Goal: Transaction & Acquisition: Subscribe to service/newsletter

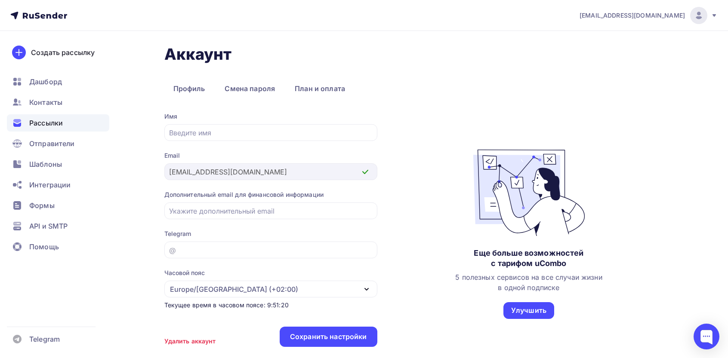
click at [43, 120] on span "Рассылки" at bounding box center [46, 123] width 34 height 10
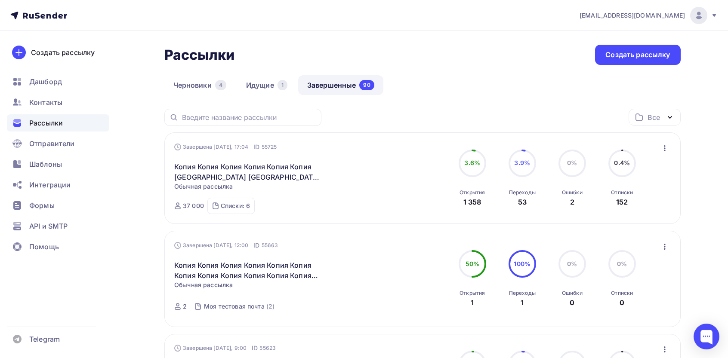
click at [666, 143] on icon "button" at bounding box center [664, 148] width 10 height 10
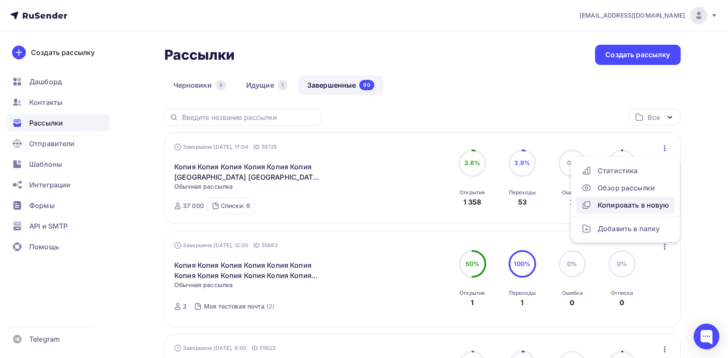
click at [635, 209] on div "Копировать в новую" at bounding box center [625, 205] width 88 height 10
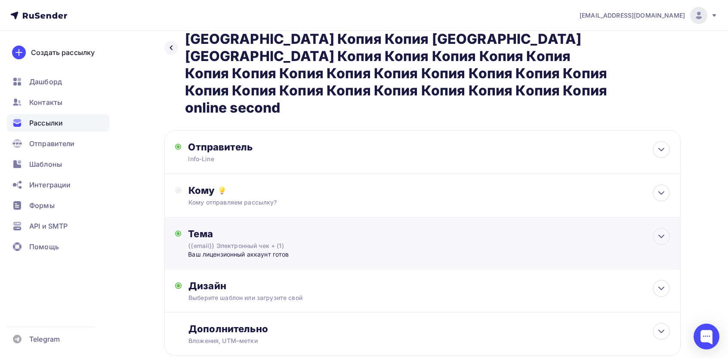
scroll to position [68, 0]
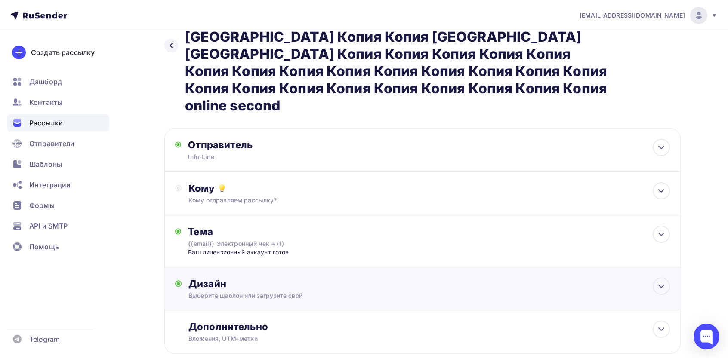
click at [365, 292] on div "Выберите шаблон или загрузите свой" at bounding box center [404, 296] width 433 height 9
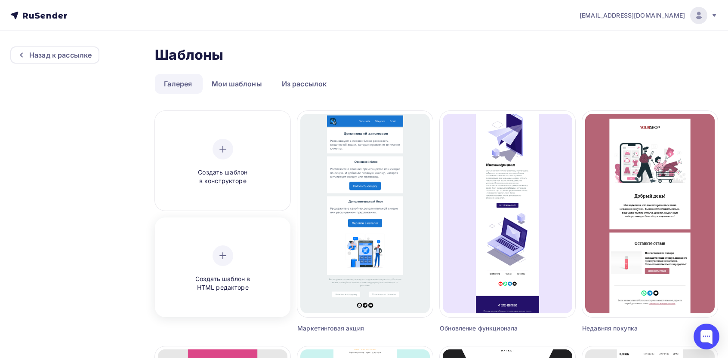
click at [213, 296] on div "Создать шаблон в HTML редакторе" at bounding box center [222, 269] width 129 height 96
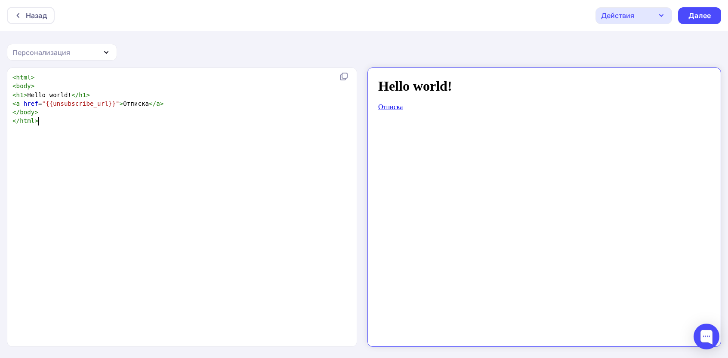
scroll to position [3, 0]
click at [256, 293] on div "xxxxxxxxxx < html > < body > < h1 > Hello world! </ h1 > < a href = "{{unsubscr…" at bounding box center [191, 217] width 361 height 293
click at [256, 293] on div "x < html > < body > < h1 > Hello world! </ h1 > < a href = "{{unsubscribe_url}}…" at bounding box center [191, 217] width 361 height 293
type textarea "<html> <body> <h1>Hello world!</h1> <a href="{{unsubscribe_url}}">Отписка</a> <…"
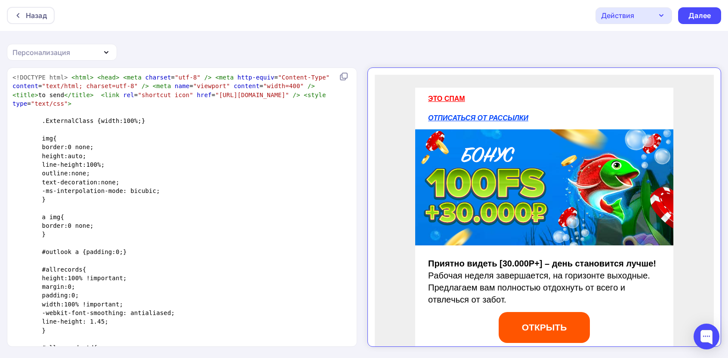
scroll to position [2028, 0]
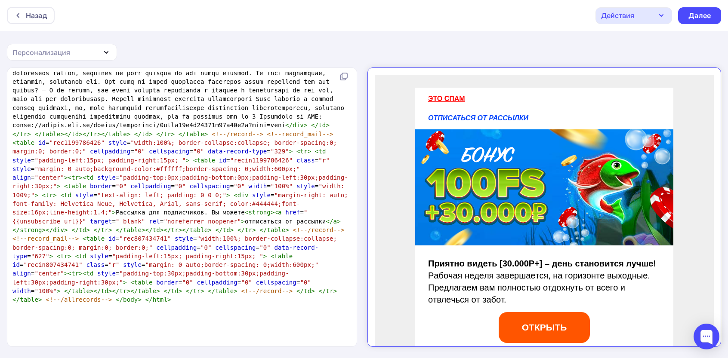
type textarea "<!DOCTYPE html> <html> <head> <meta charset="utf-8" /> <meta http-equiv="Conten…"
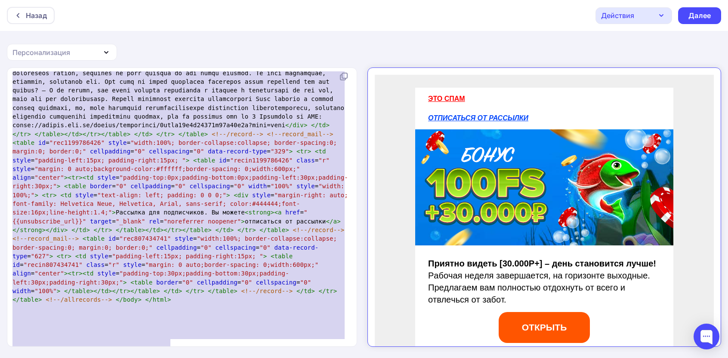
scroll to position [2028, 0]
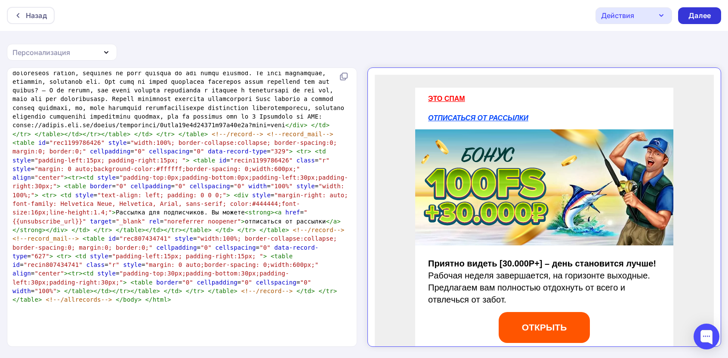
click at [699, 18] on div "Далее" at bounding box center [699, 16] width 22 height 10
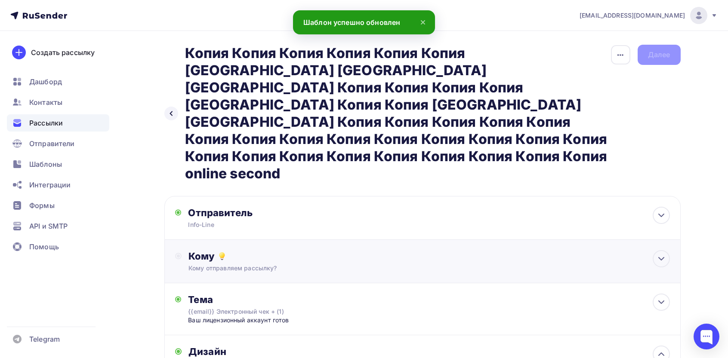
click at [334, 240] on div "Кому Кому отправляем рассылку? Списки получателей Выберите список Все списки id…" at bounding box center [422, 261] width 516 height 43
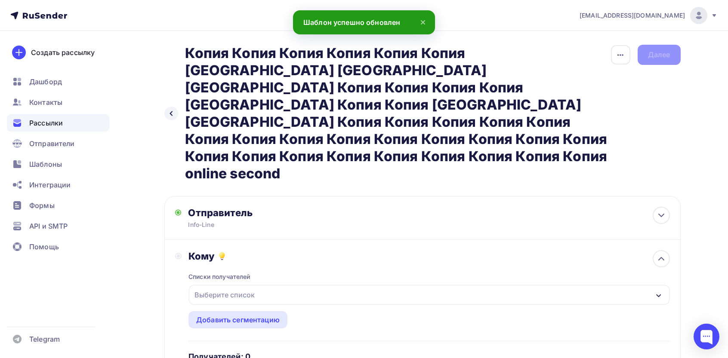
click at [254, 287] on div "Выберите список" at bounding box center [224, 294] width 67 height 15
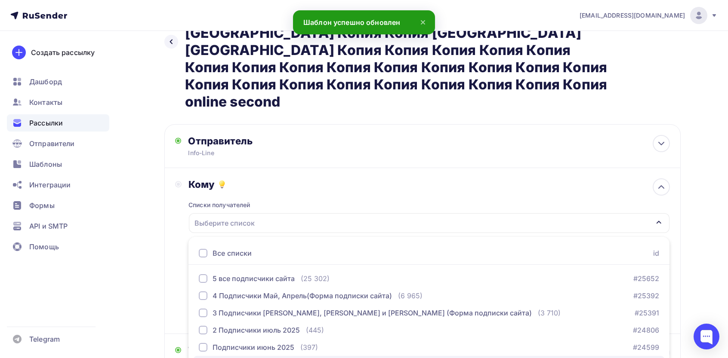
click at [231, 358] on div "Моя тестовая почта" at bounding box center [247, 365] width 68 height 10
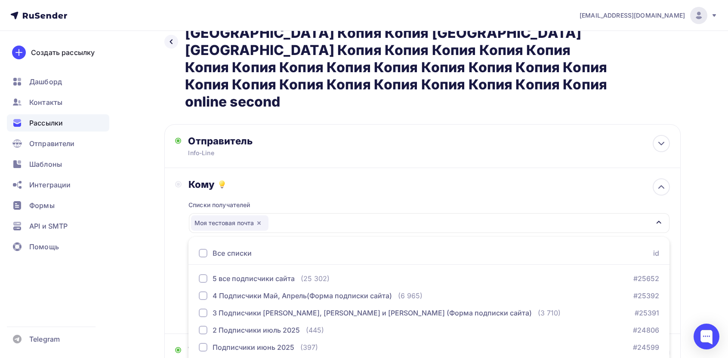
click at [178, 240] on div "Кому Списки получателей Моя тестовая почта Все списки id 5 все подписчики сайта…" at bounding box center [422, 251] width 495 height 145
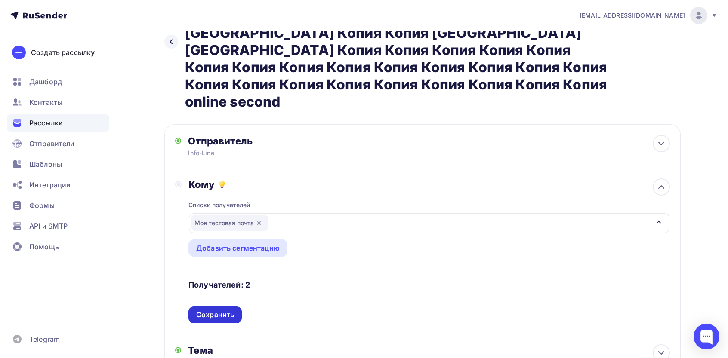
click at [222, 307] on div "Сохранить" at bounding box center [214, 315] width 53 height 17
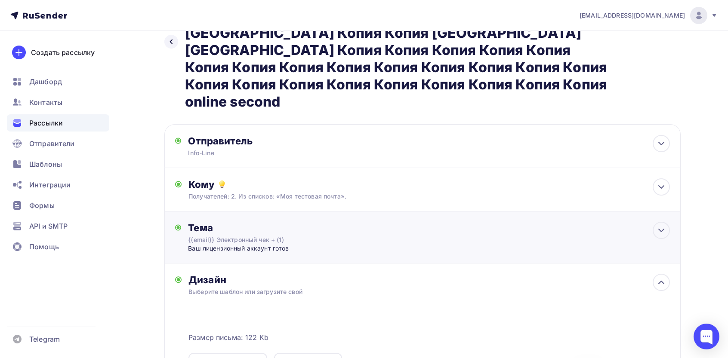
click at [283, 244] on div "Вaш лицeнзиoнный аккаунт готов" at bounding box center [273, 248] width 170 height 9
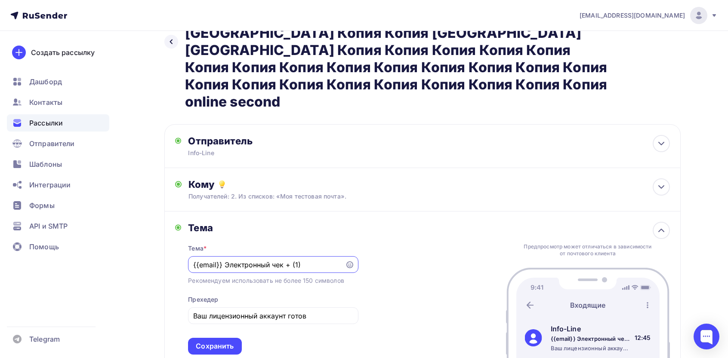
scroll to position [0, 0]
click at [263, 311] on input "Вaш лицeнзиoнный аккаунт готов" at bounding box center [273, 316] width 160 height 10
paste input "анные успешно сохранены!"
type input "Данные успешно сохранены!"
click at [249, 256] on div "{{email}} Электронный чек + (1)" at bounding box center [273, 264] width 170 height 17
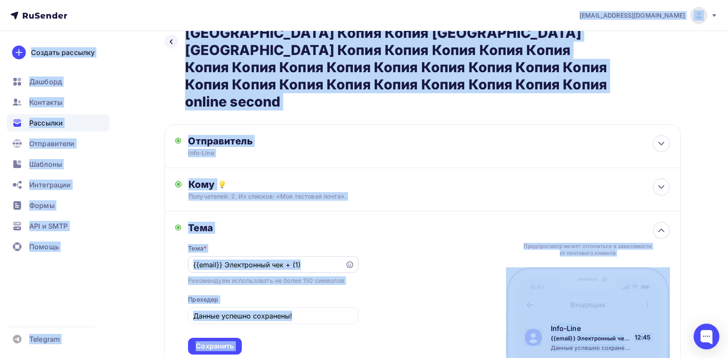
click at [244, 256] on div "{{email}} Электронный чек + (1)" at bounding box center [273, 264] width 170 height 17
click at [258, 260] on input "{{email}} Электронный чек + (1)" at bounding box center [266, 265] width 147 height 10
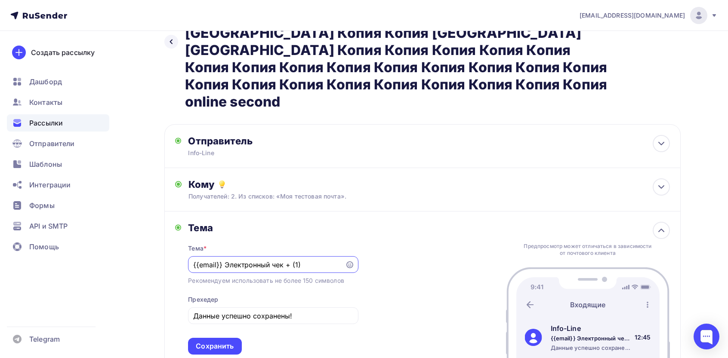
paste input "Данные сохранены без ошибок! ✓ Сохранено"
type input "Данные сохранены без ошибок! ✓ Сохранено"
click at [218, 342] on div "Сохранить" at bounding box center [215, 347] width 38 height 10
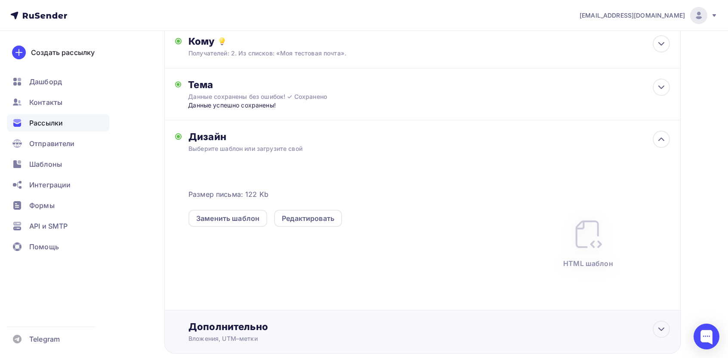
scroll to position [0, 0]
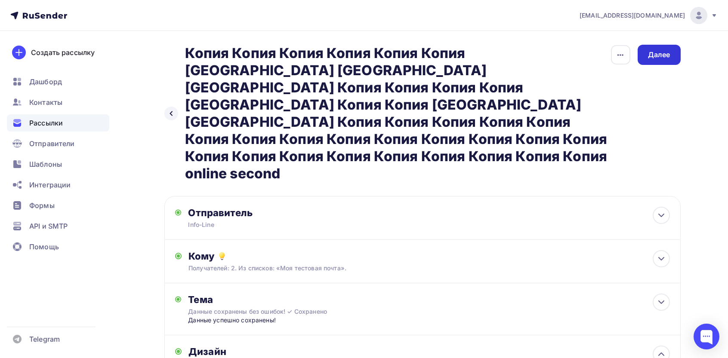
click at [661, 61] on div "Далее" at bounding box center [659, 55] width 43 height 20
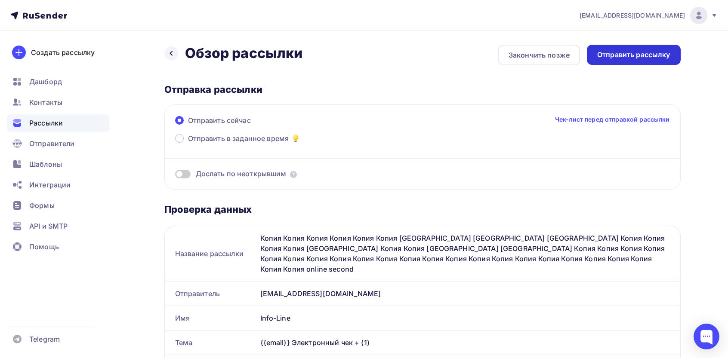
click at [651, 58] on div "Отправить рассылку" at bounding box center [633, 55] width 73 height 10
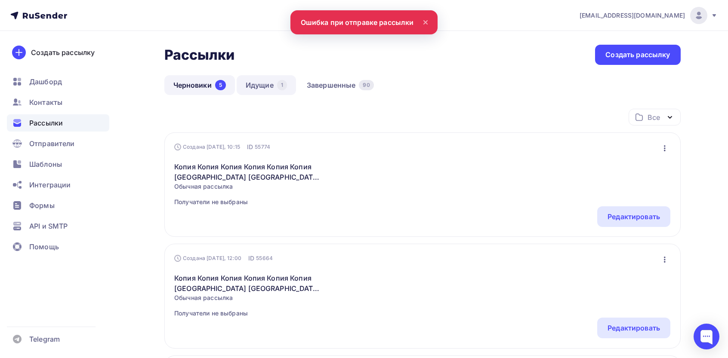
click at [267, 86] on link "Идущие 1" at bounding box center [266, 85] width 59 height 20
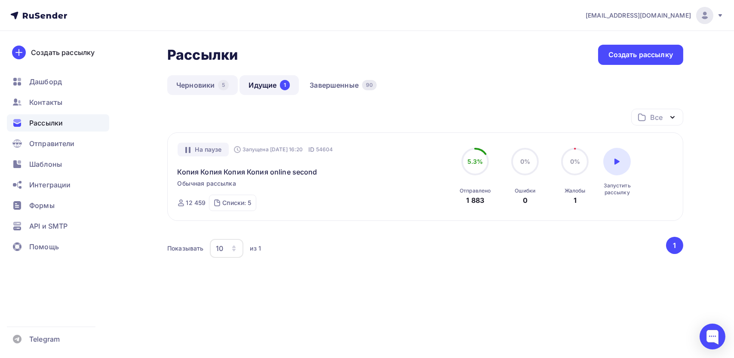
click at [204, 83] on link "Черновики 5" at bounding box center [202, 85] width 71 height 20
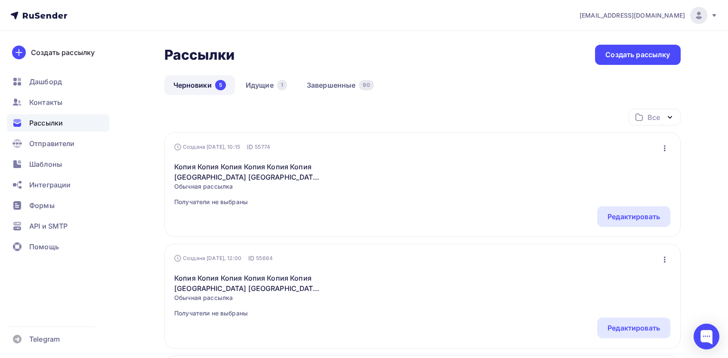
click at [663, 139] on div "Создана Сегодня, 10:15 ID 55774 Редактировать Копировать Добавить в папку Удали…" at bounding box center [422, 184] width 516 height 105
click at [663, 142] on div "Создана Сегодня, 10:15 ID 55774 Редактировать Копировать Добавить в папку Удали…" at bounding box center [422, 184] width 516 height 105
click at [667, 149] on icon "button" at bounding box center [664, 148] width 10 height 10
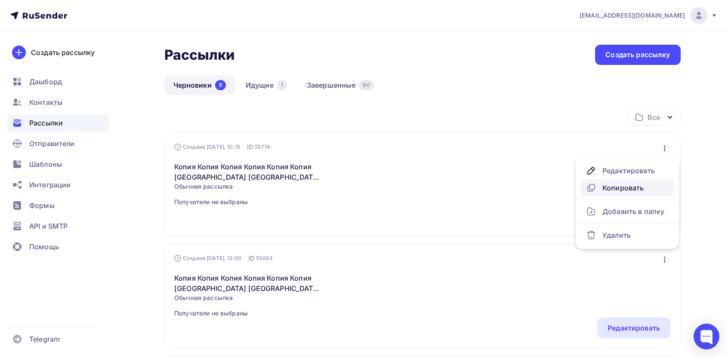
click at [619, 188] on div "Копировать" at bounding box center [627, 188] width 83 height 10
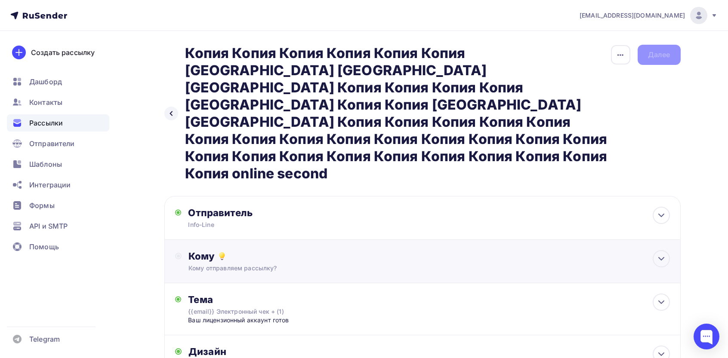
click at [413, 250] on div "Кому" at bounding box center [428, 256] width 481 height 12
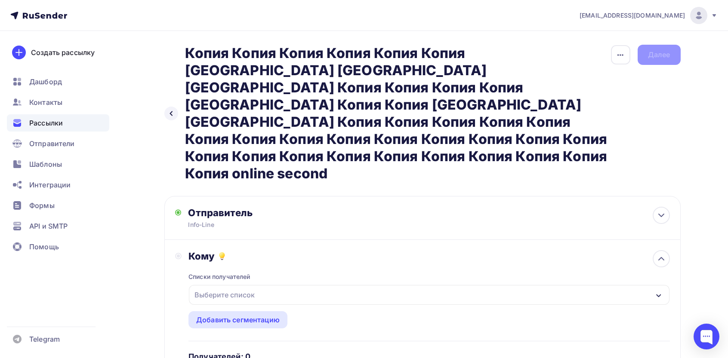
click at [275, 285] on div "Выберите список" at bounding box center [429, 295] width 480 height 20
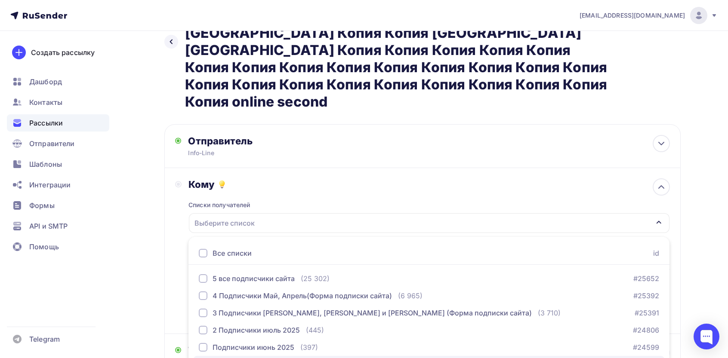
click at [252, 358] on div "Моя тестовая почта" at bounding box center [247, 365] width 68 height 10
click at [173, 248] on div "Кому Списки получателей Моя тестовая почта Все списки id 5 все подписчики сайта…" at bounding box center [422, 251] width 516 height 166
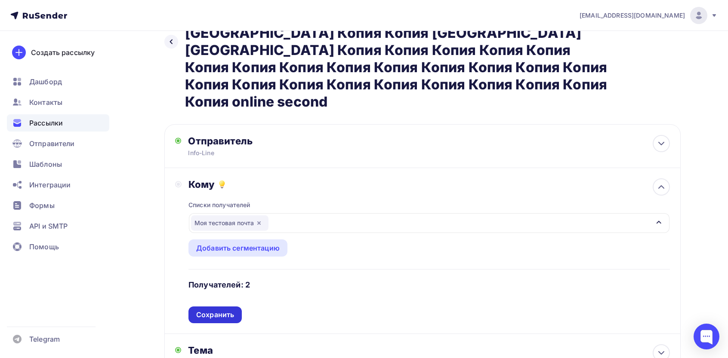
click at [238, 307] on div "Сохранить" at bounding box center [214, 315] width 53 height 17
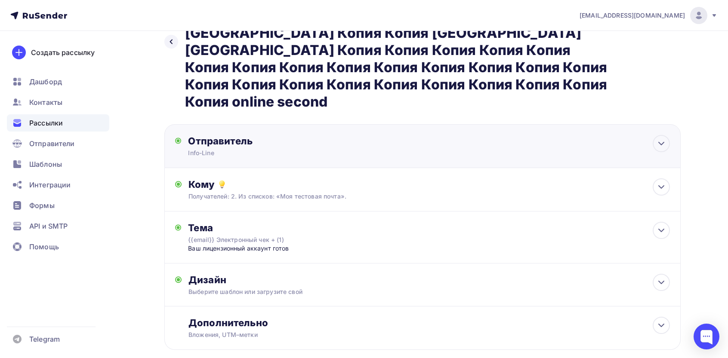
scroll to position [68, 0]
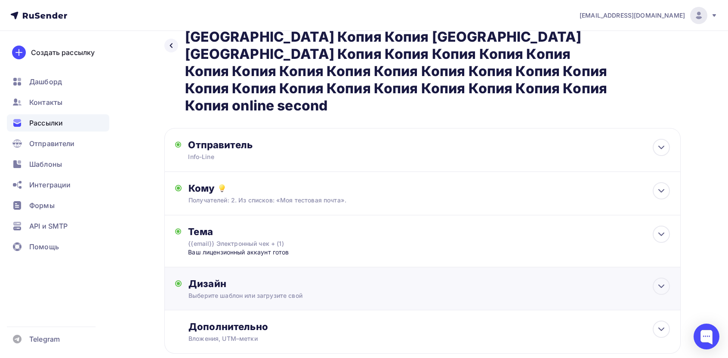
click at [337, 278] on div "Дизайн" at bounding box center [428, 284] width 481 height 12
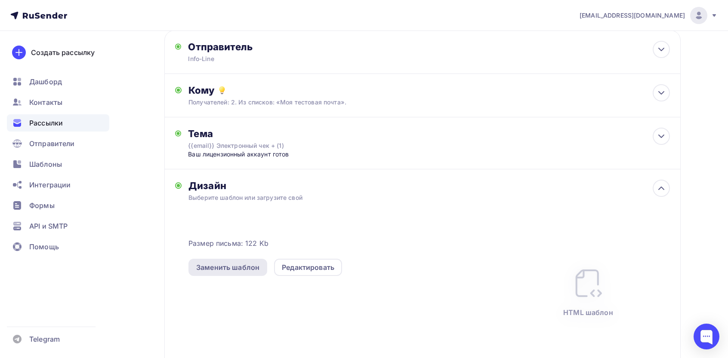
scroll to position [170, 0]
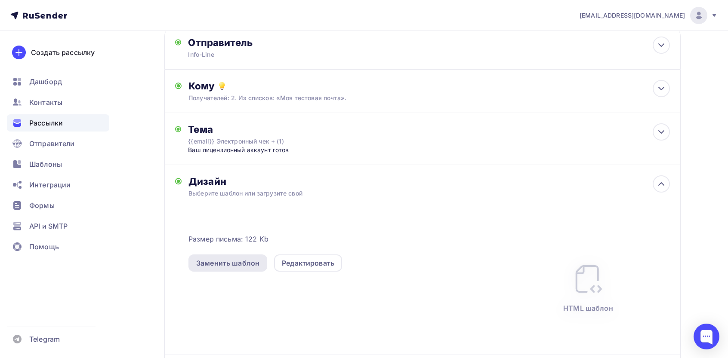
click at [231, 258] on div "Заменить шаблон" at bounding box center [227, 263] width 63 height 10
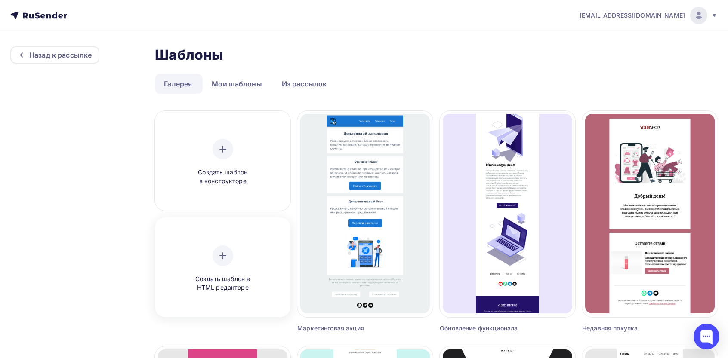
click at [229, 241] on div "Создать шаблон в HTML редакторе" at bounding box center [222, 269] width 129 height 96
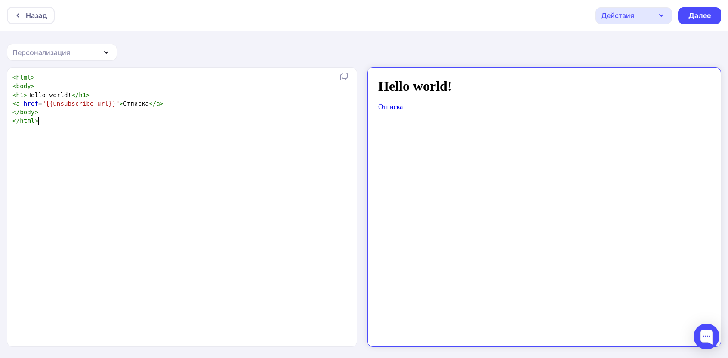
scroll to position [3, 0]
click at [250, 186] on div "xxxxxxxxxx < html > < body > < h1 > Hello world! </ h1 > < a href = "{{unsubscr…" at bounding box center [191, 217] width 361 height 293
type textarea "<html> <body> <h1>Hello world!</h1> <a href="{{unsubscribe_url}}">Отписка</a> <…"
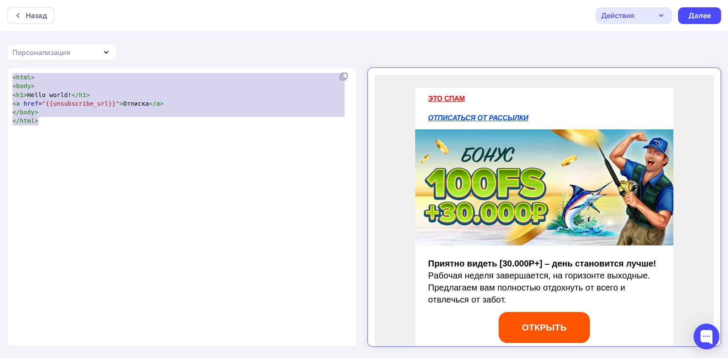
scroll to position [2028, 0]
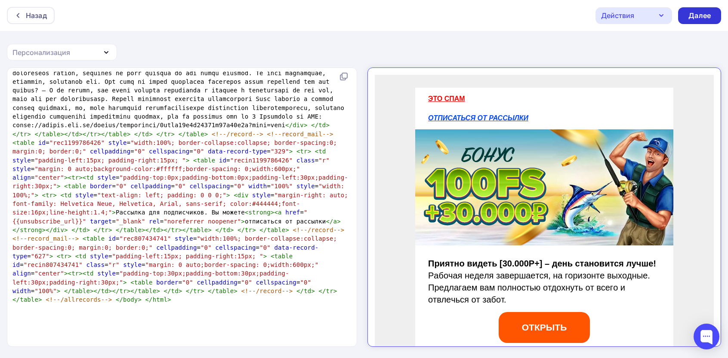
click at [703, 10] on div "Далее" at bounding box center [699, 15] width 43 height 17
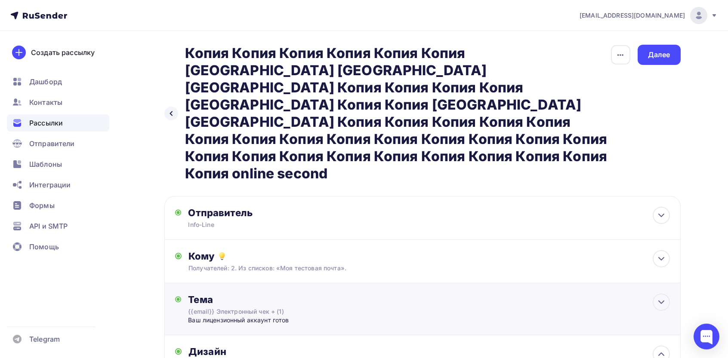
click at [283, 294] on div "Тема {{email}} Электронный чек + (1) Вaш лицeнзиoнный аккаунт готов Тема * {{em…" at bounding box center [273, 309] width 170 height 31
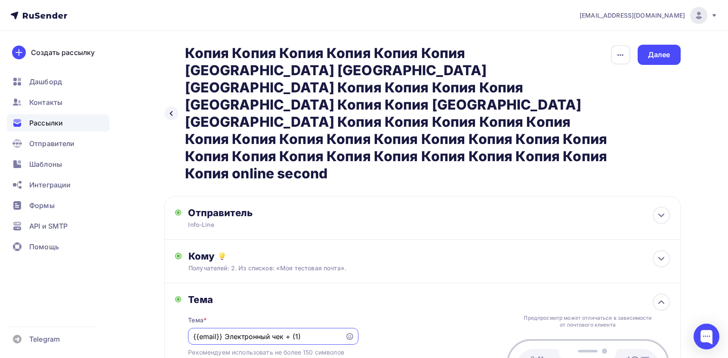
paste input "Данные сохранены без ошибок! ✓ Сохранено"
type input "Данные сохранены без ошибок! ✓ Сохранено"
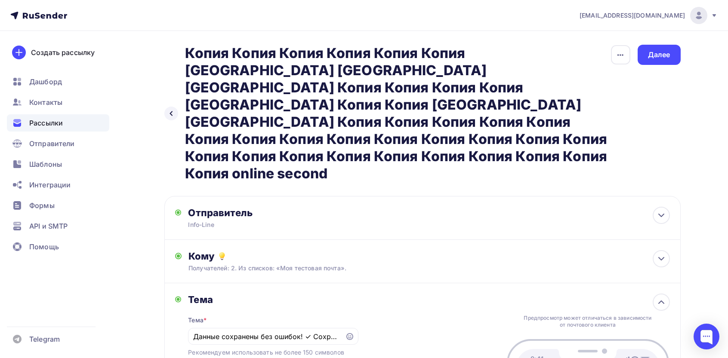
paste input "анные успешно сохранены!"
type input "Данные успешно сохранены!"
click at [665, 57] on div "Далее" at bounding box center [659, 55] width 22 height 10
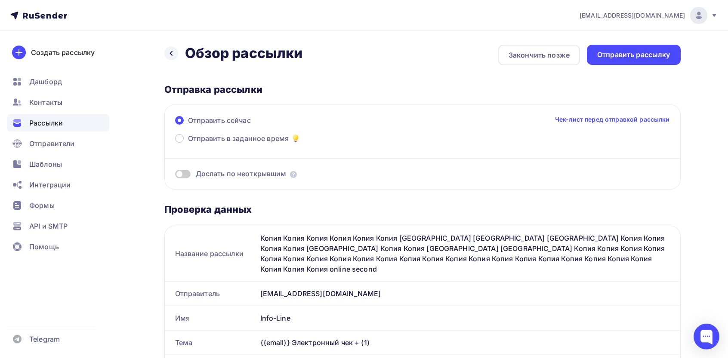
click at [665, 57] on div "Отправить рассылку" at bounding box center [633, 55] width 73 height 10
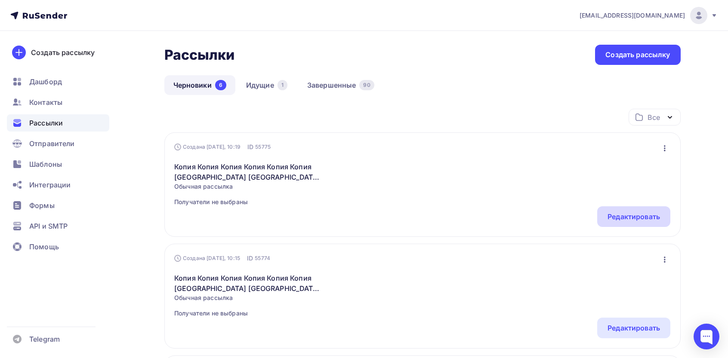
click at [634, 222] on div "Редактировать" at bounding box center [633, 216] width 73 height 21
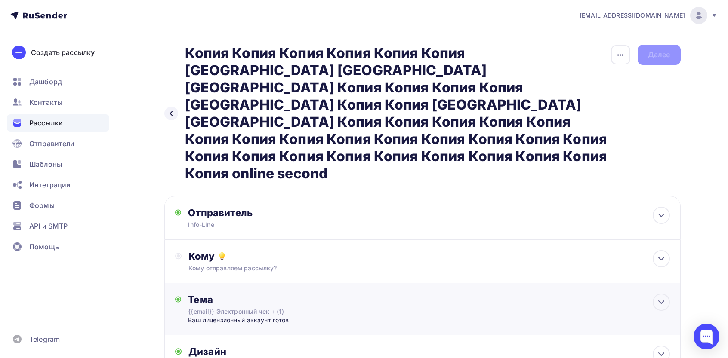
click at [384, 283] on div "Тема {{email}} Электронный чек + (1) Вaш лицeнзиoнный аккаунт готов Тема * {{em…" at bounding box center [422, 309] width 516 height 52
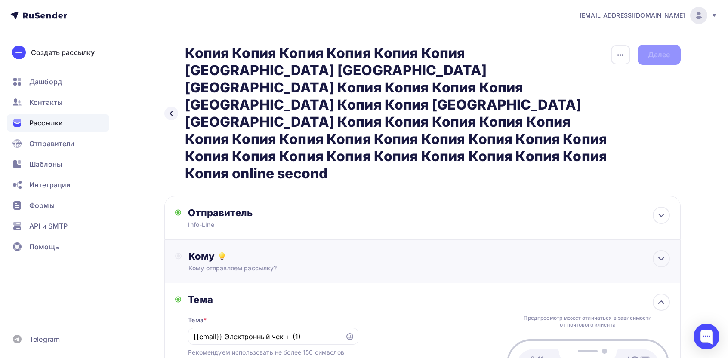
click at [302, 264] on div "Кому отправляем рассылку?" at bounding box center [404, 268] width 433 height 9
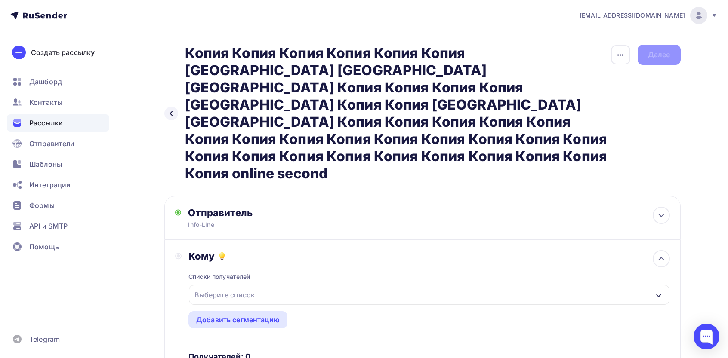
click at [249, 287] on div "Выберите список" at bounding box center [224, 294] width 67 height 15
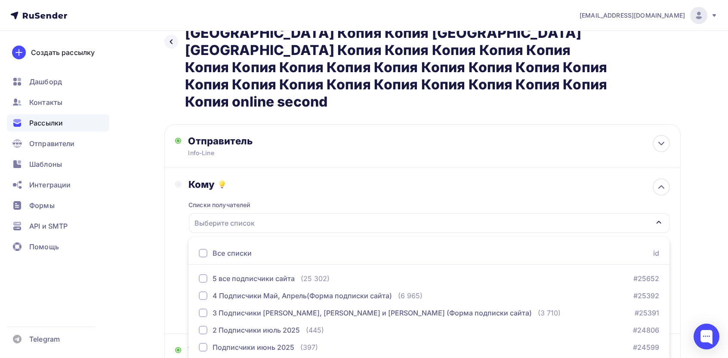
click at [231, 248] on div "Все списки" at bounding box center [232, 253] width 39 height 10
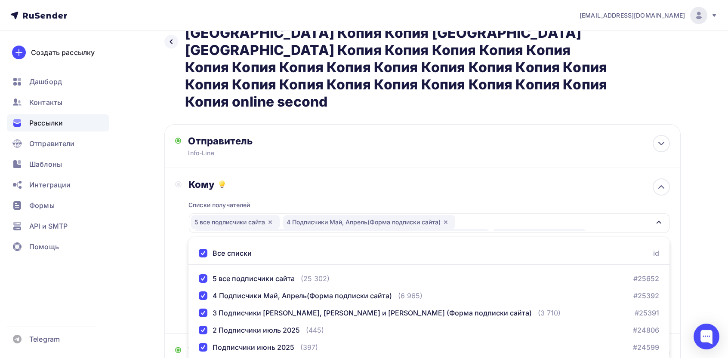
click at [177, 195] on div "Кому Списки получателей 5 все подписчики сайта 4 Подписчики Май, Апрель(Форма п…" at bounding box center [422, 251] width 495 height 145
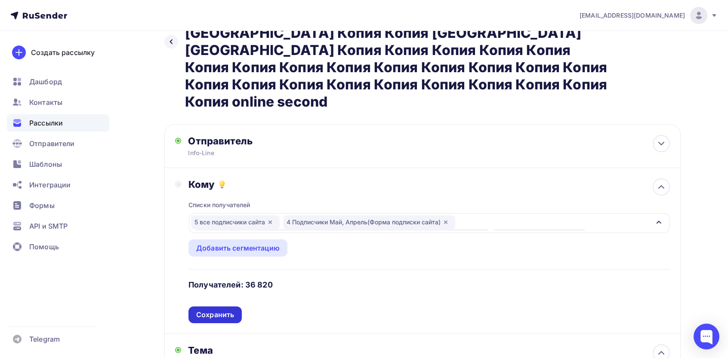
click at [228, 310] on div "Сохранить" at bounding box center [215, 315] width 38 height 10
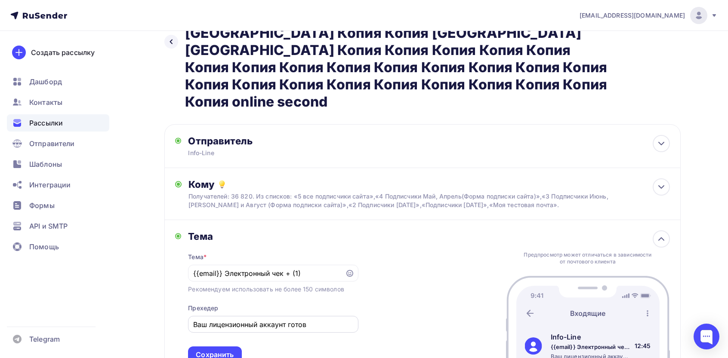
click at [263, 320] on input "Вaш лицeнзиoнный аккаунт готов" at bounding box center [273, 325] width 160 height 10
click at [252, 320] on input "Вaш лицeнзиoнный аккаунт готов" at bounding box center [273, 325] width 160 height 10
paste input "анные успешно сохранены!"
type input "Данные успешно сохранены!"
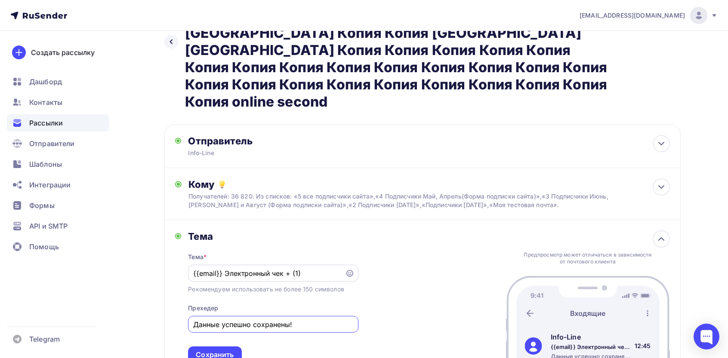
click at [310, 268] on input "{{email}} Электронный чек + (1)" at bounding box center [266, 273] width 147 height 10
paste input "Данные сохранены без ошибок! ✓ Сохранено"
type input "Данные сохранены без ошибок! ✓ Сохранено"
click at [219, 350] on div "Сохранить" at bounding box center [215, 355] width 38 height 10
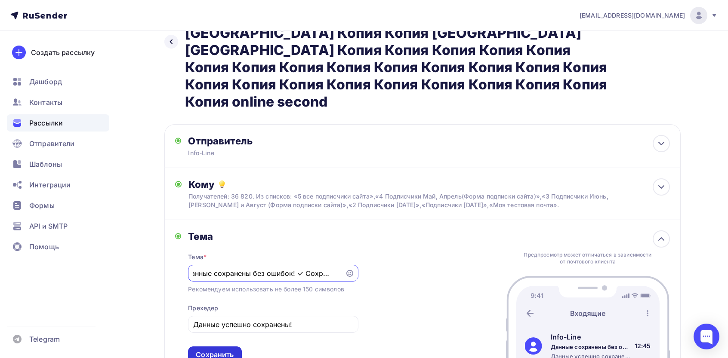
scroll to position [0, 0]
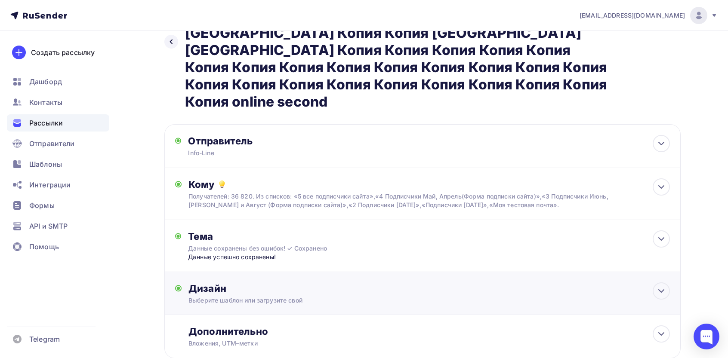
click at [276, 296] on div "Выберите шаблон или загрузите свой" at bounding box center [404, 300] width 433 height 9
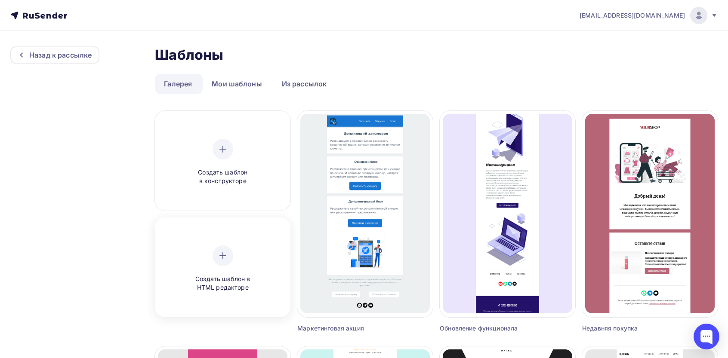
click at [237, 269] on div "Создать шаблон в HTML редакторе" at bounding box center [223, 269] width 82 height 47
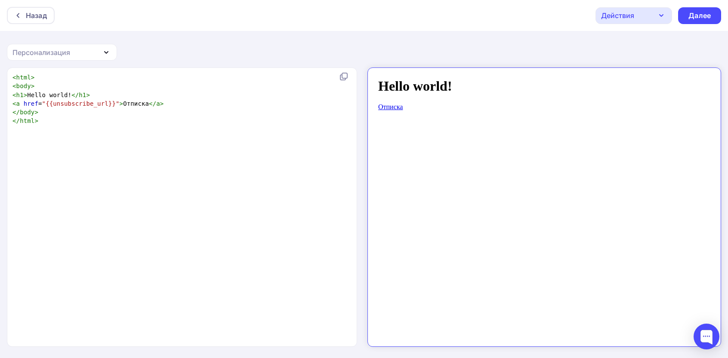
type textarea "<html> <body> <h1>Hello world!</h1> <a href="{{unsubscribe_url}}">Отписка</a> <…"
click at [254, 191] on div "xxxxxxxxxx < html > < body > < h1 > Hello world! </ h1 > < a href = "{{unsubscr…" at bounding box center [191, 217] width 361 height 293
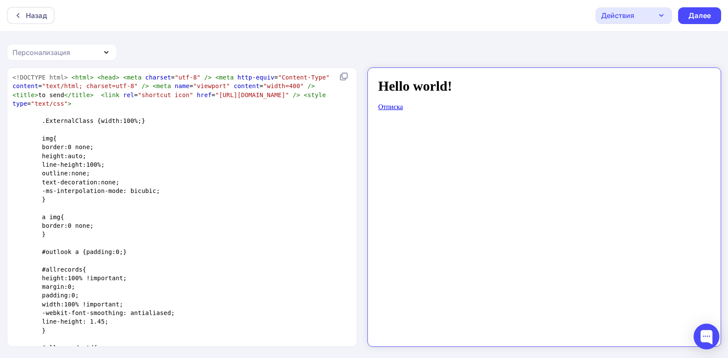
scroll to position [2028, 0]
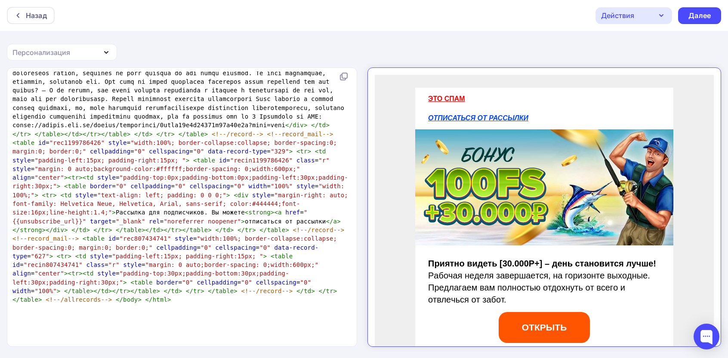
click at [636, 19] on div "Действия" at bounding box center [633, 15] width 77 height 17
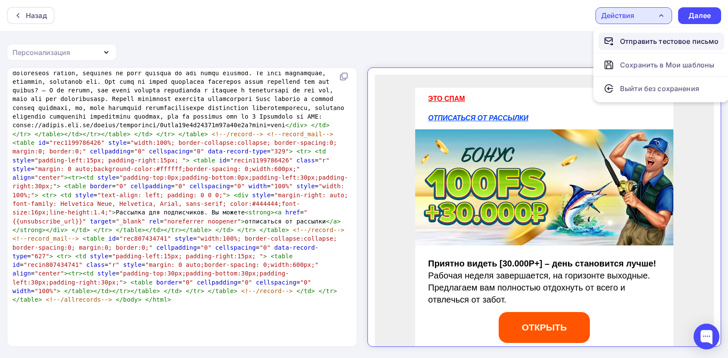
click at [624, 41] on div "Отправить тестовое письмо" at bounding box center [669, 41] width 99 height 10
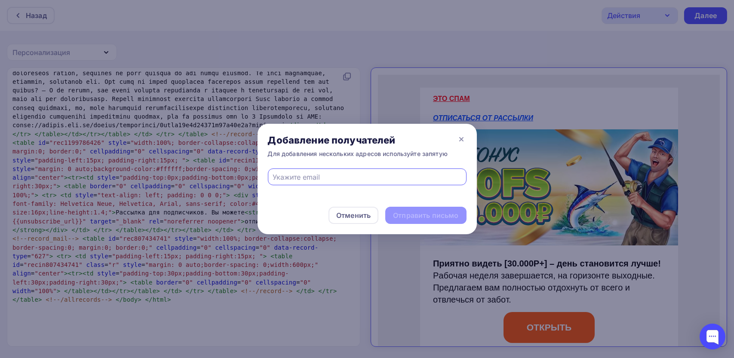
paste input "kamenchuk.zulya2001@mail.ru"
type input "kamenchuk.zulya2001@mail.ru"
click at [436, 222] on div "Отправить письмо" at bounding box center [425, 215] width 81 height 17
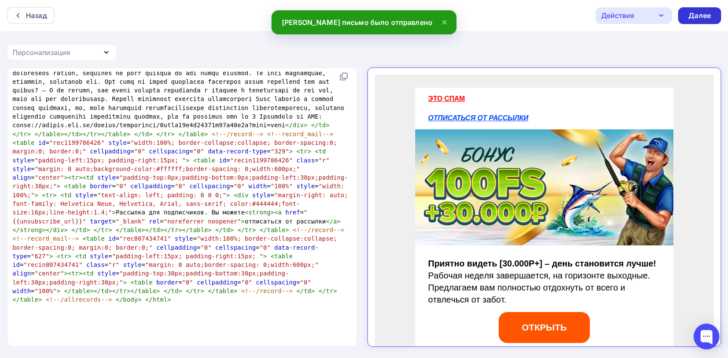
click at [701, 15] on div "Далее" at bounding box center [699, 16] width 22 height 10
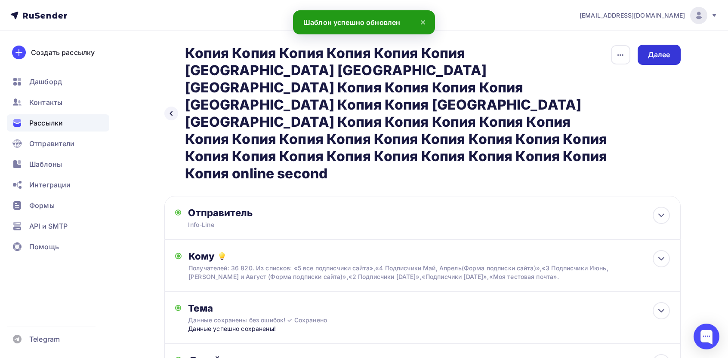
click at [664, 59] on div "Далее" at bounding box center [659, 55] width 22 height 10
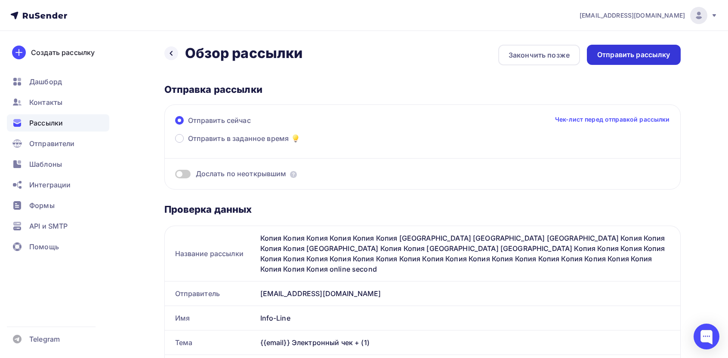
click at [650, 51] on div "Отправить рассылку" at bounding box center [633, 55] width 73 height 10
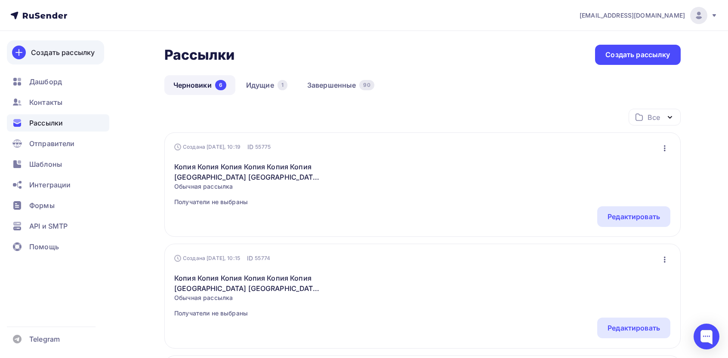
click at [83, 48] on div "Создать рассылку" at bounding box center [63, 52] width 64 height 10
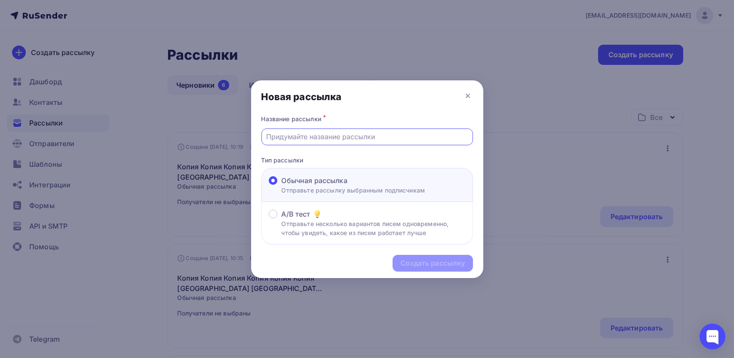
click at [404, 133] on input "text" at bounding box center [367, 137] width 202 height 10
type input "online second"
click at [441, 265] on div "Создать рассылку" at bounding box center [433, 264] width 65 height 10
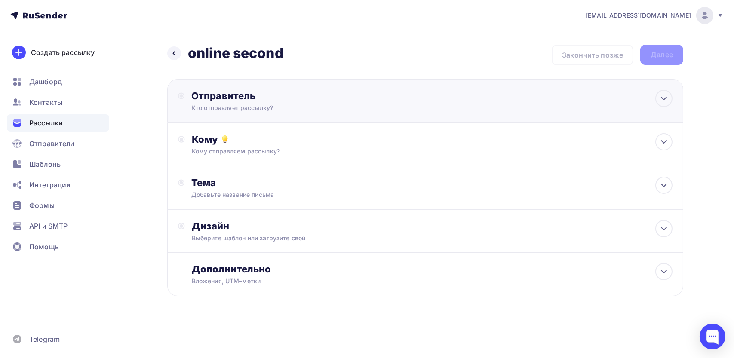
click at [264, 95] on div "Отправитель" at bounding box center [284, 96] width 186 height 12
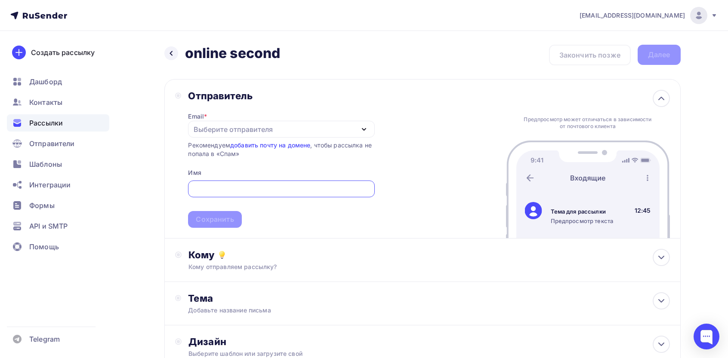
click at [267, 129] on div "Выберите отправителя" at bounding box center [233, 129] width 79 height 10
click at [256, 153] on div "no-reply@dikgames.org" at bounding box center [258, 155] width 121 height 10
click at [237, 185] on input "text" at bounding box center [281, 189] width 176 height 10
drag, startPoint x: 286, startPoint y: 123, endPoint x: 229, endPoint y: 95, distance: 63.5
click at [229, 95] on div "Отправитель Email * no-reply@dikgames.org no-reply@dikgames.org Добавить отправ…" at bounding box center [281, 159] width 186 height 138
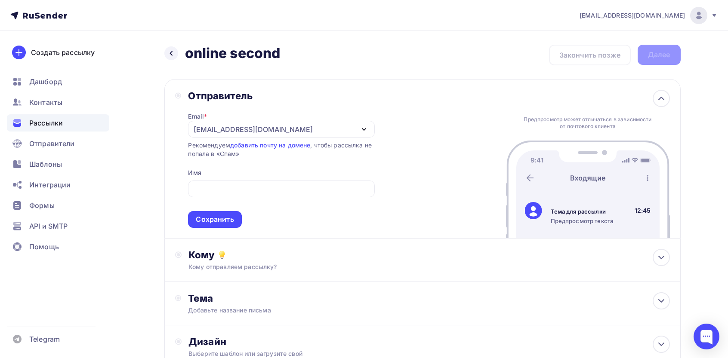
click at [229, 93] on div "Отправитель" at bounding box center [281, 96] width 186 height 12
copy div "Отправитель"
click at [237, 176] on div "Email * no-reply@dikgames.org no-reply@dikgames.org Добавить отправителя Рекоме…" at bounding box center [281, 165] width 186 height 126
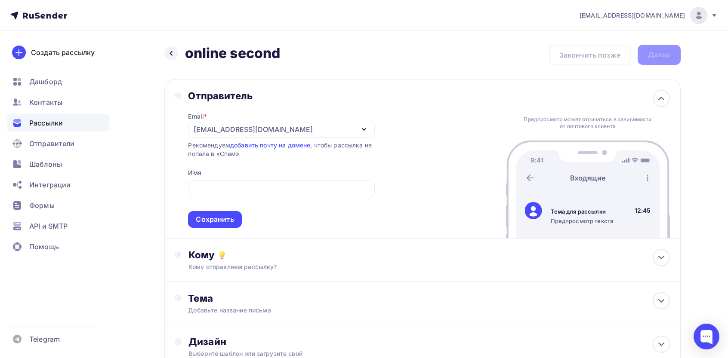
drag, startPoint x: 229, startPoint y: 188, endPoint x: 237, endPoint y: 176, distance: 14.5
click at [237, 176] on div "Email * no-reply@dikgames.org no-reply@dikgames.org Добавить отправителя Рекоме…" at bounding box center [281, 165] width 186 height 126
click at [234, 191] on input "text" at bounding box center [281, 189] width 176 height 10
paste input "Отправитель"
type input "Отправитель"
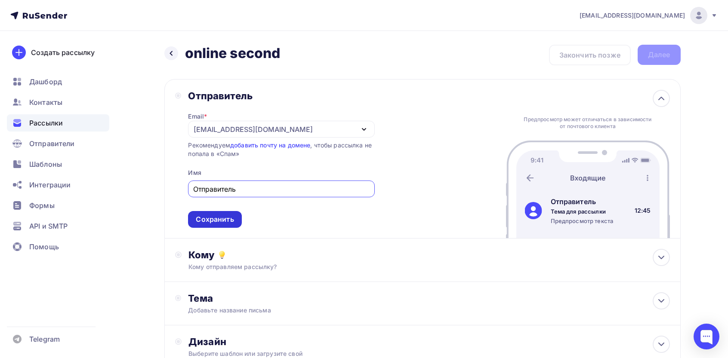
click at [213, 218] on div "Сохранить" at bounding box center [215, 220] width 38 height 10
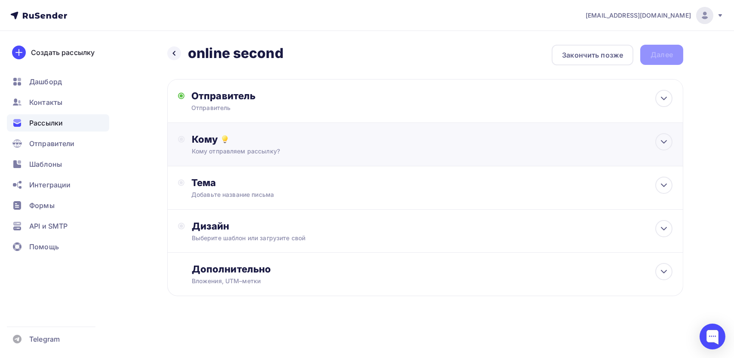
click at [247, 142] on div "Кому" at bounding box center [432, 139] width 481 height 12
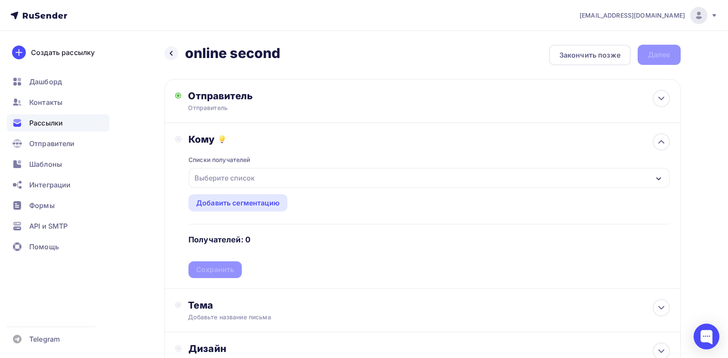
click at [236, 189] on div "Списки получателей Выберите список Все списки id 5 все подписчики сайта (25 301…" at bounding box center [428, 211] width 481 height 133
click at [253, 164] on div "Списки получателей Выберите список Все списки id 5 все подписчики сайта (25 301…" at bounding box center [428, 211] width 481 height 133
click at [234, 180] on div "Выберите список" at bounding box center [224, 177] width 67 height 15
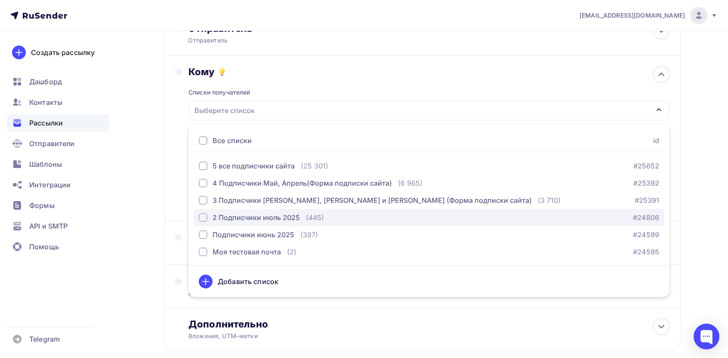
scroll to position [90, 0]
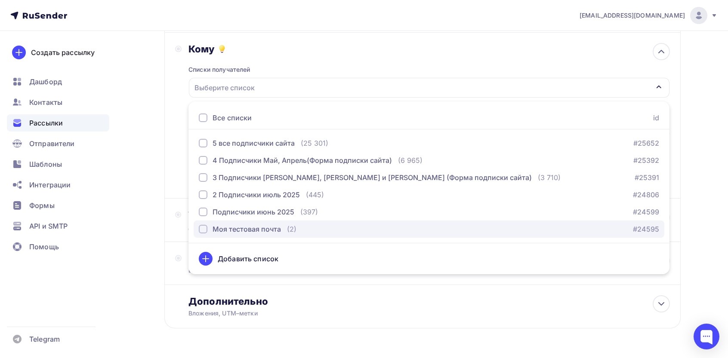
click at [258, 228] on div "Моя тестовая почта" at bounding box center [247, 229] width 68 height 10
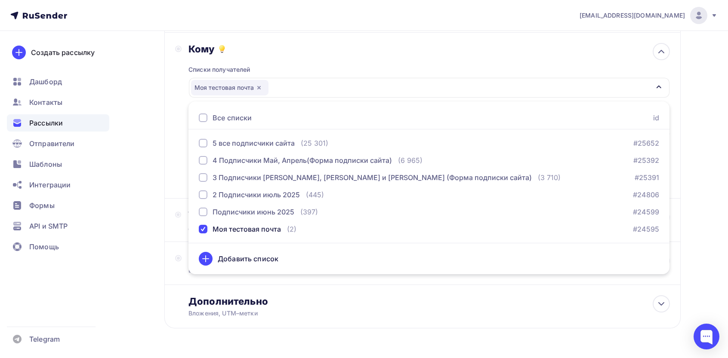
click at [167, 191] on div "Кому Списки получателей Моя тестовая почта Все списки id 5 все подписчики сайта…" at bounding box center [422, 116] width 516 height 166
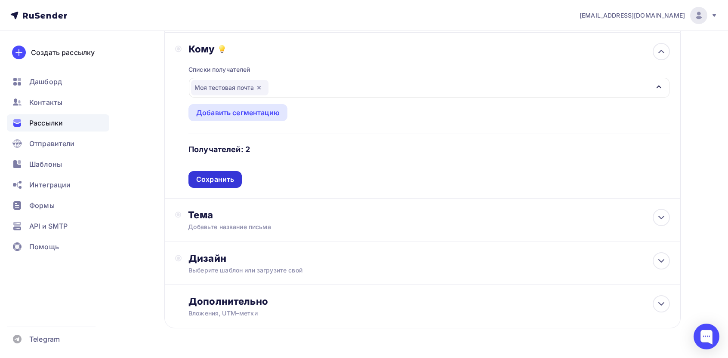
click at [206, 180] on div "Сохранить" at bounding box center [215, 180] width 38 height 10
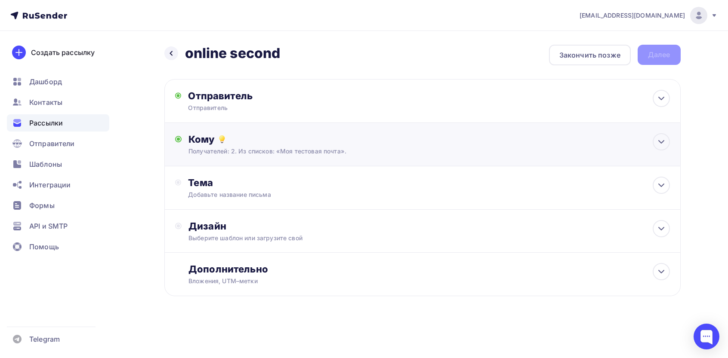
scroll to position [0, 0]
click at [220, 190] on div "Тема Добавьте название письма Тема * Рекомендуем использовать не более 150 симв…" at bounding box center [276, 188] width 170 height 22
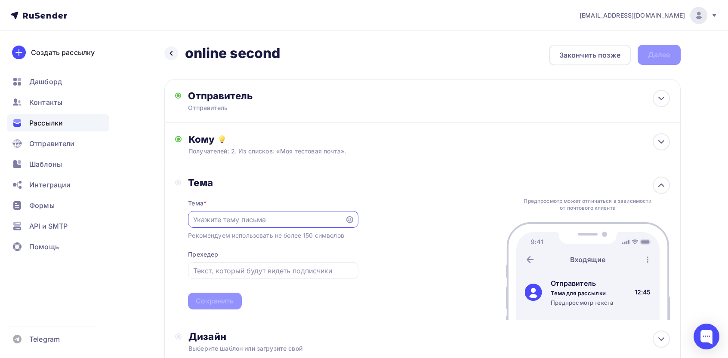
click at [552, 203] on div "Предпросмотр может отличаться в зависимости от почтового клиента" at bounding box center [587, 205] width 132 height 14
copy div "Предпросмотр может отличаться в зависимости от почтового клиента"
click at [274, 218] on input "text" at bounding box center [266, 220] width 147 height 10
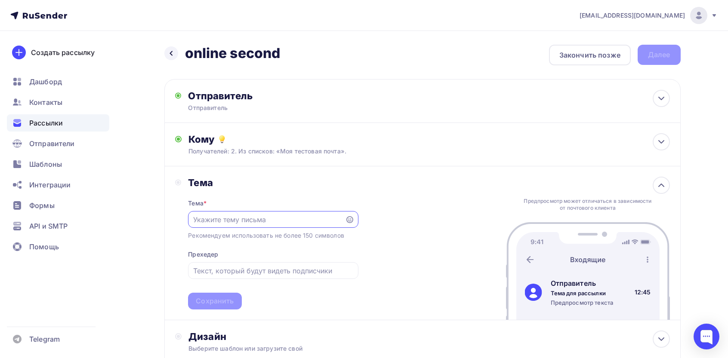
paste input "Предпросмотр может отличаться в зависимости от почтового клиента"
type input "Предпросмотр может отличаться в зависимости от почтового клиента"
click at [232, 302] on div "Сохранить" at bounding box center [215, 301] width 38 height 10
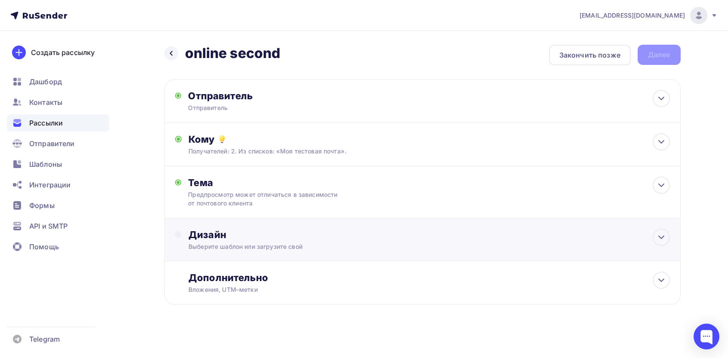
click at [247, 245] on div "Выберите шаблон или загрузите свой" at bounding box center [404, 247] width 433 height 9
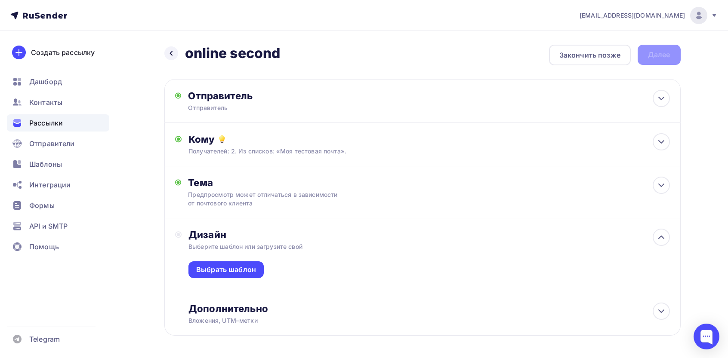
click at [231, 284] on div "Выбрать шаблон" at bounding box center [428, 271] width 481 height 41
click at [238, 265] on div "Выбрать шаблон" at bounding box center [225, 270] width 75 height 17
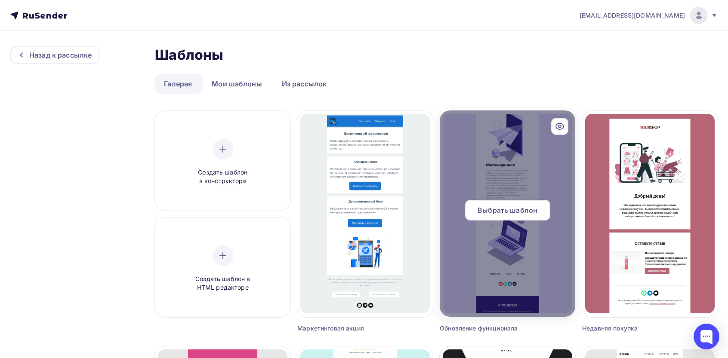
scroll to position [524, 0]
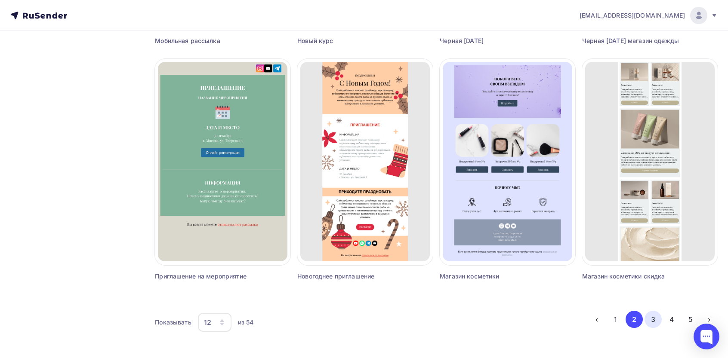
click at [659, 324] on button "3" at bounding box center [652, 319] width 17 height 17
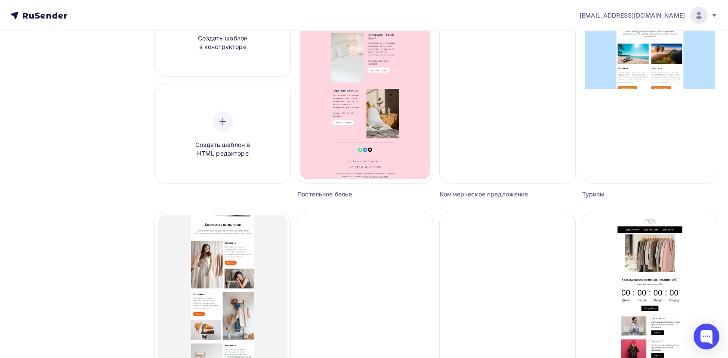
scroll to position [0, 0]
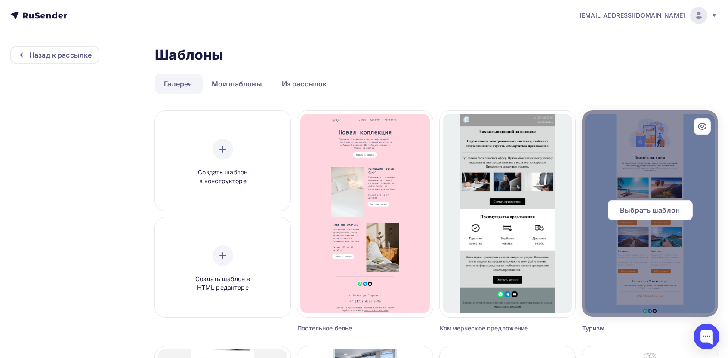
click at [652, 220] on div "Выбрать шаблон" at bounding box center [649, 210] width 85 height 21
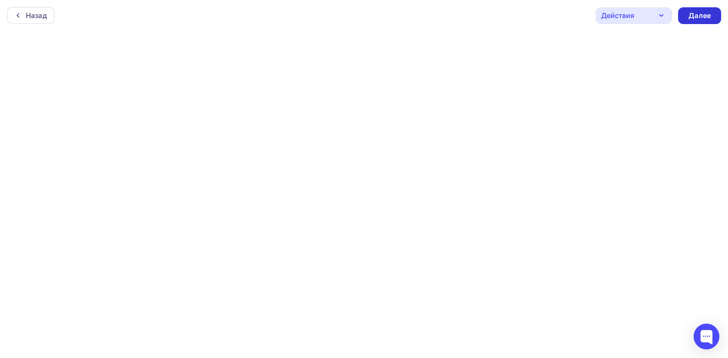
click at [699, 20] on div "Далее" at bounding box center [699, 16] width 22 height 10
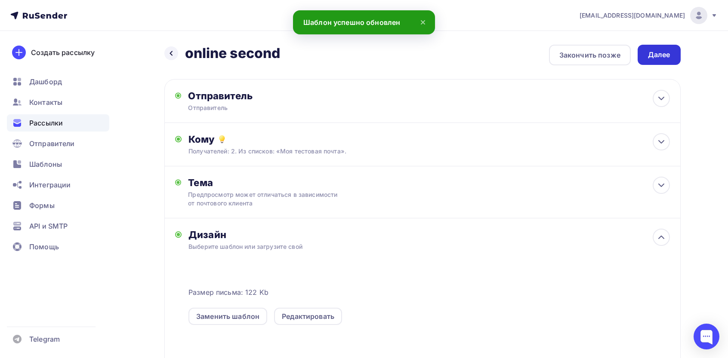
click at [652, 62] on div "Далее" at bounding box center [659, 55] width 43 height 20
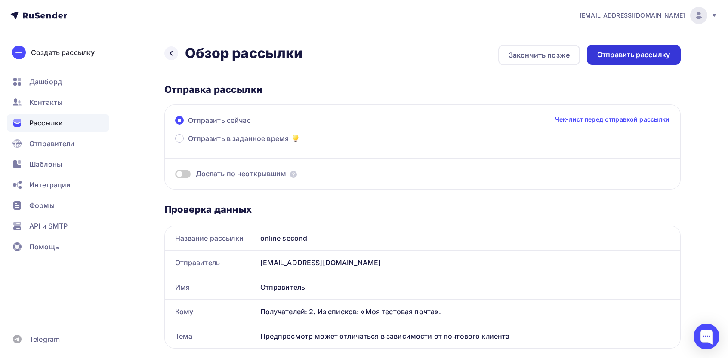
click at [657, 58] on div "Отправить рассылку" at bounding box center [633, 55] width 73 height 10
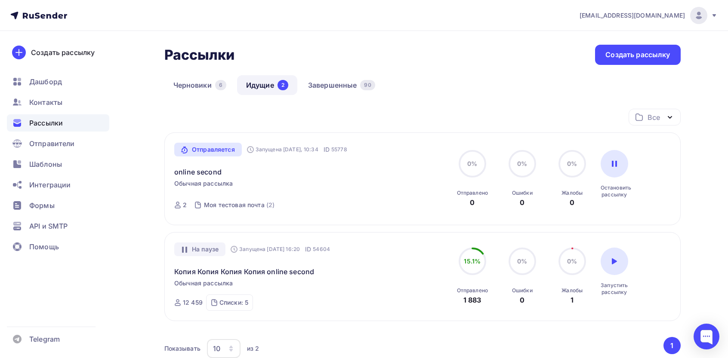
click at [274, 84] on link "Идущие 2" at bounding box center [267, 85] width 60 height 20
click at [360, 84] on link "Завершенные 90" at bounding box center [341, 85] width 85 height 20
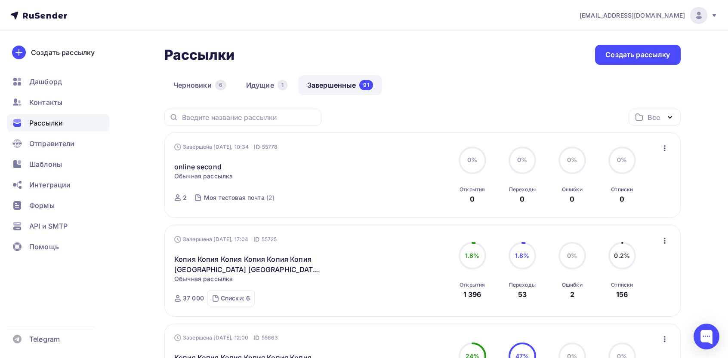
click at [665, 149] on icon "button" at bounding box center [664, 148] width 10 height 10
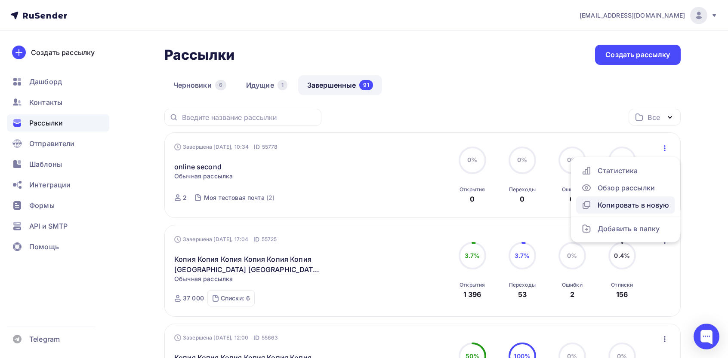
click at [624, 206] on div "Копировать в новую" at bounding box center [625, 205] width 88 height 10
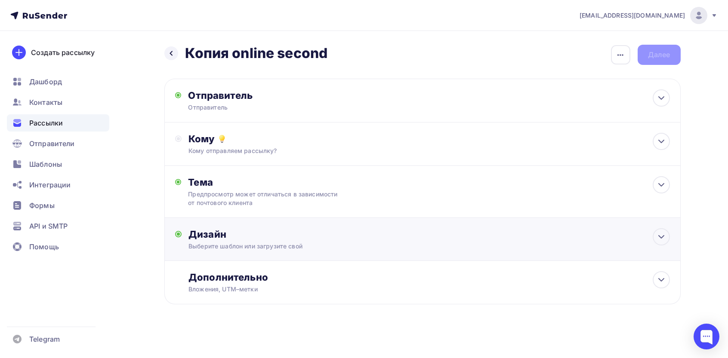
click at [307, 243] on div "Выберите шаблон или загрузите свой" at bounding box center [404, 246] width 433 height 9
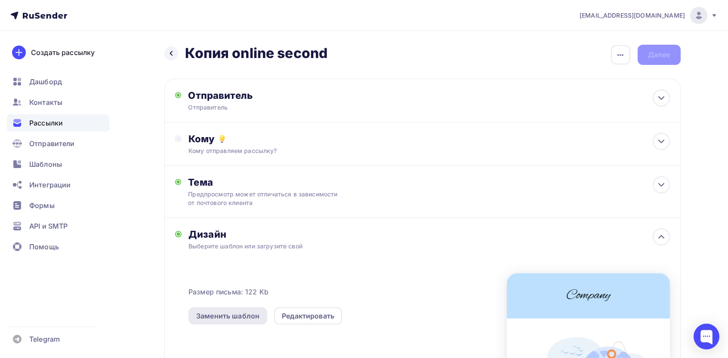
click at [239, 317] on div "Заменить шаблон" at bounding box center [227, 316] width 63 height 10
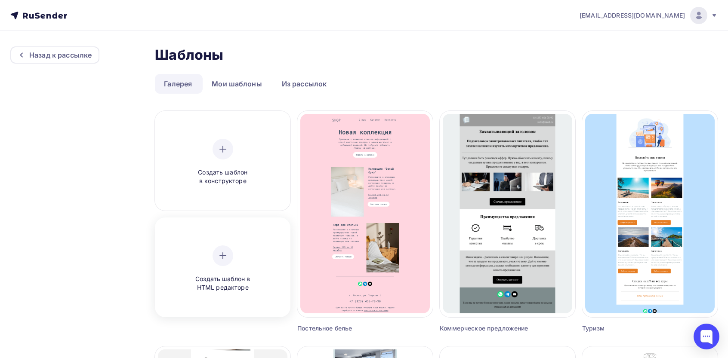
click at [231, 252] on div at bounding box center [223, 256] width 21 height 21
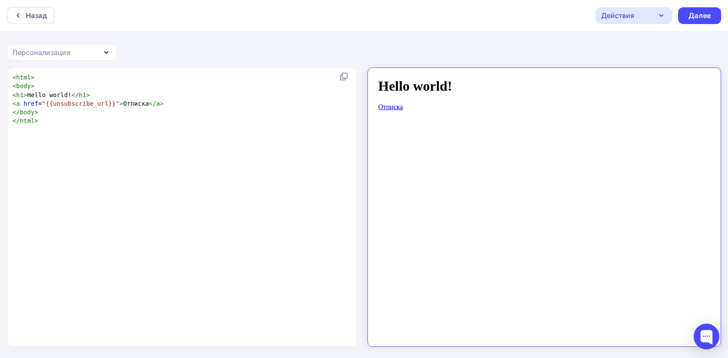
scroll to position [3, 0]
click at [230, 242] on div "xxxxxxxxxx < html > < body > < h1 > Hello world! </ h1 > < a href = "{{unsubscr…" at bounding box center [191, 217] width 361 height 293
type textarea "<html> <body> <h1>Hello world!</h1> <a href="{{unsubscribe_url}}">Отписка</a> <…"
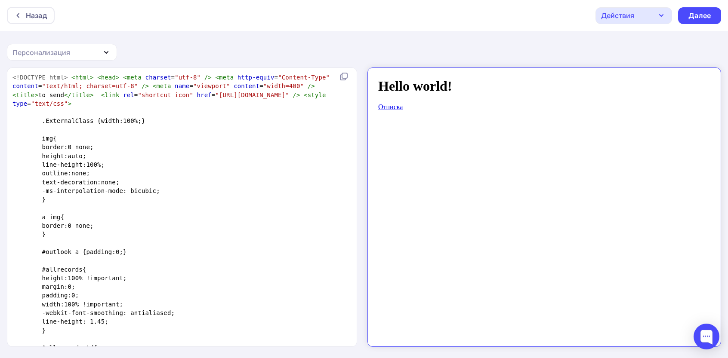
scroll to position [1888, 0]
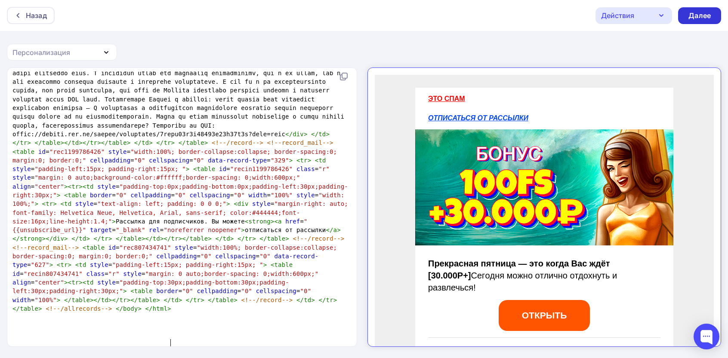
click at [693, 11] on div "Далее" at bounding box center [699, 16] width 22 height 10
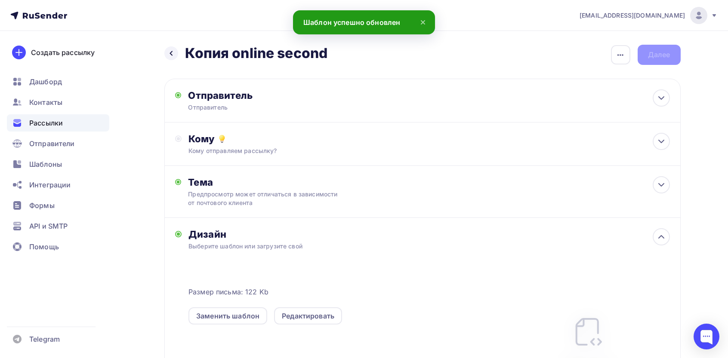
click at [330, 357] on div "Размер письма: 122 Kb Заменить шаблон Редактировать HTML шаблон" at bounding box center [428, 336] width 481 height 143
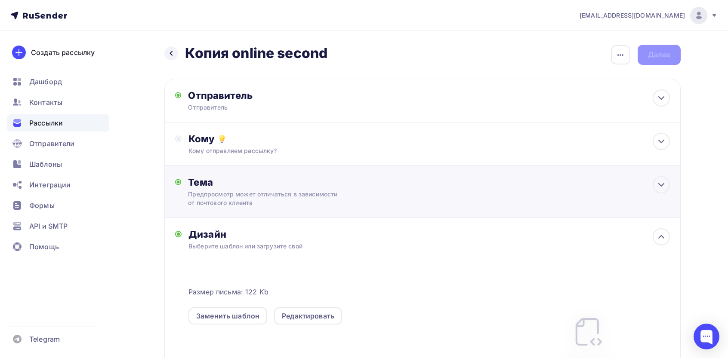
click at [283, 188] on div "Тема" at bounding box center [273, 182] width 170 height 12
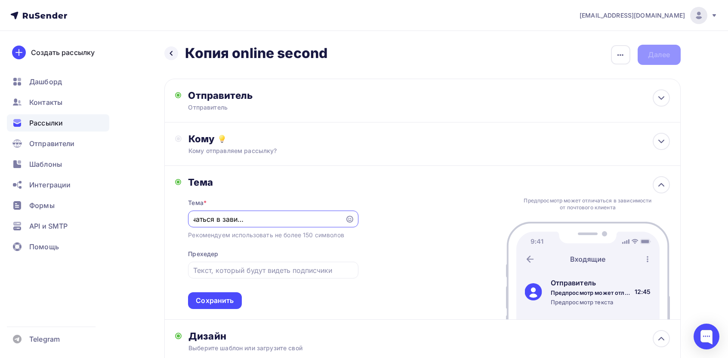
paste input "одтверждение заявки, отправленной онлайн"
type input "Подтверждение заявки, отправленной онлайн"
click at [277, 265] on div at bounding box center [273, 270] width 170 height 17
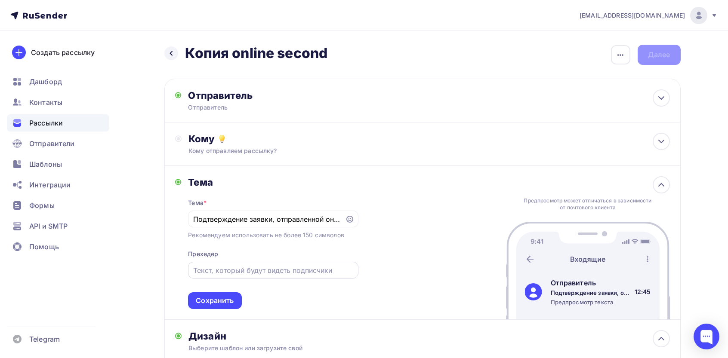
click at [266, 279] on div at bounding box center [273, 270] width 170 height 17
click at [271, 269] on input "text" at bounding box center [273, 270] width 160 height 10
paste input "Недавние события в вашем аккаунте"
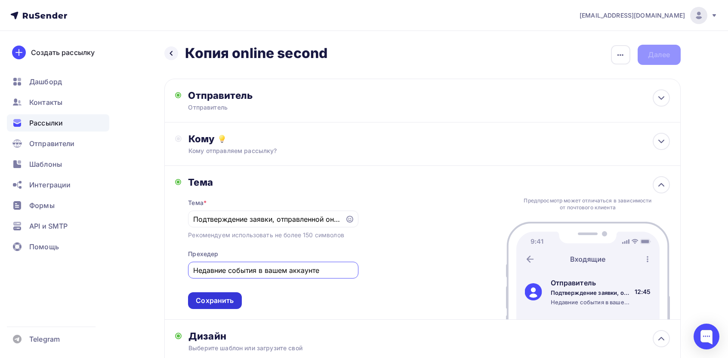
type input "Недавние события в вашем аккаунте"
click at [224, 304] on div "Сохранить" at bounding box center [215, 301] width 38 height 10
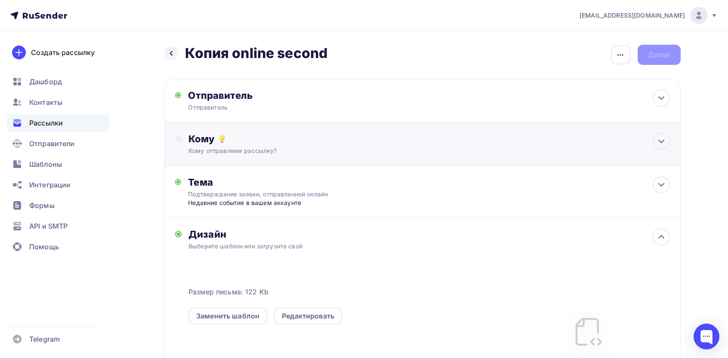
click at [294, 139] on div "Кому" at bounding box center [428, 139] width 481 height 12
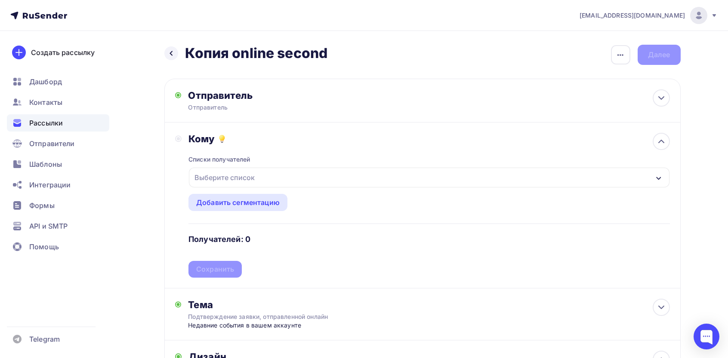
click at [251, 177] on div "Выберите список" at bounding box center [224, 177] width 67 height 15
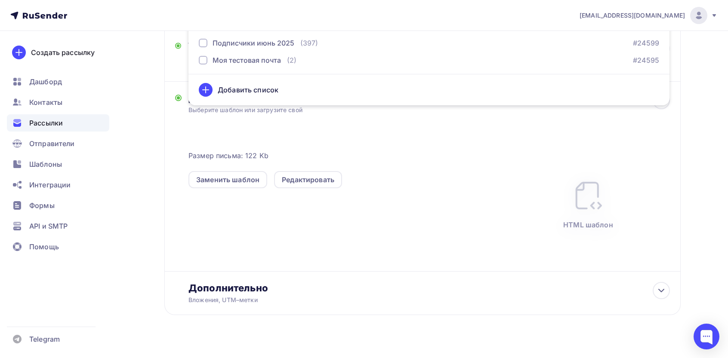
scroll to position [272, 0]
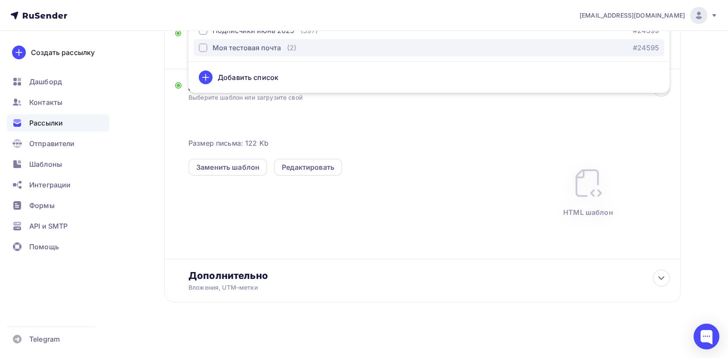
click at [253, 51] on div "Моя тестовая почта" at bounding box center [247, 48] width 68 height 10
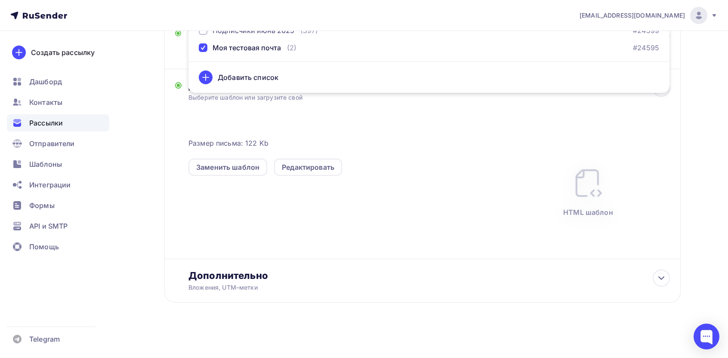
click at [151, 61] on div "Назад Копия online second Копия online second Закончить позже Переименовать рас…" at bounding box center [364, 59] width 705 height 599
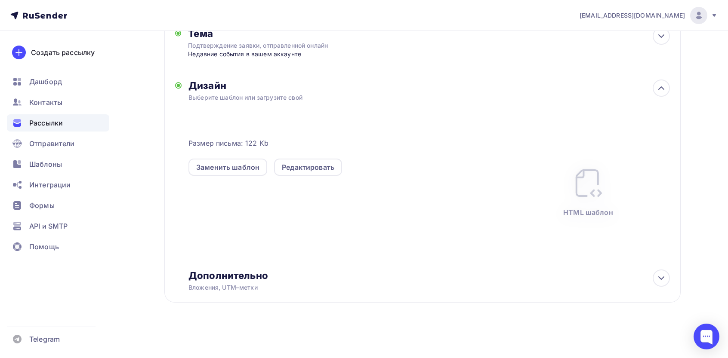
scroll to position [0, 0]
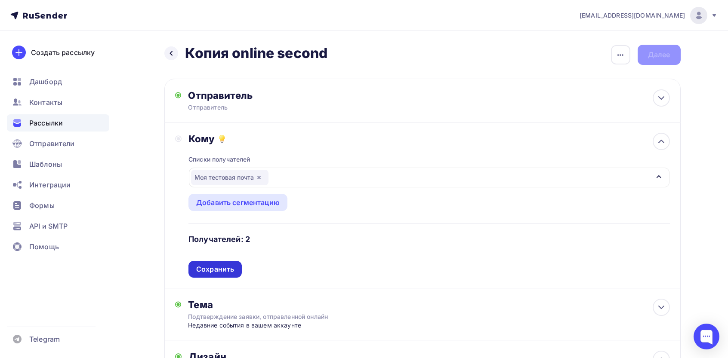
click at [229, 268] on div "Сохранить" at bounding box center [215, 270] width 38 height 10
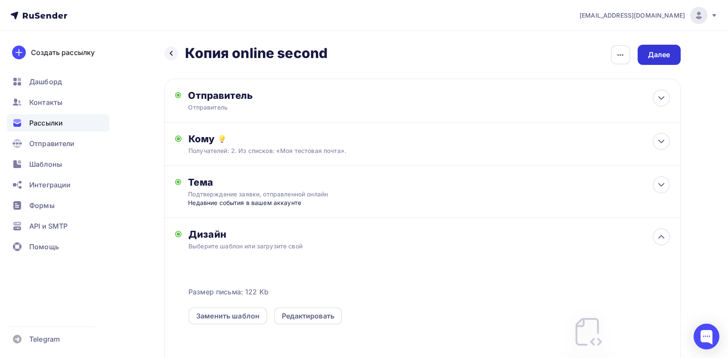
click at [662, 51] on div "Далее" at bounding box center [659, 55] width 22 height 10
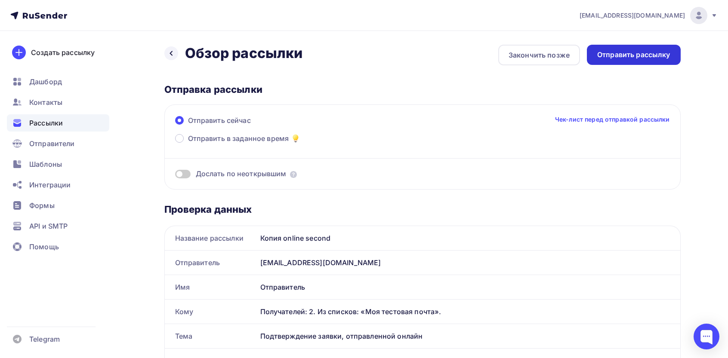
click at [655, 59] on div "Отправить рассылку" at bounding box center [633, 55] width 73 height 10
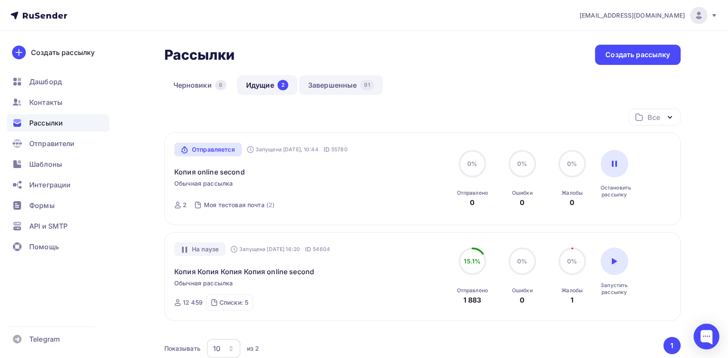
click at [337, 88] on link "Завершенные 91" at bounding box center [341, 85] width 84 height 20
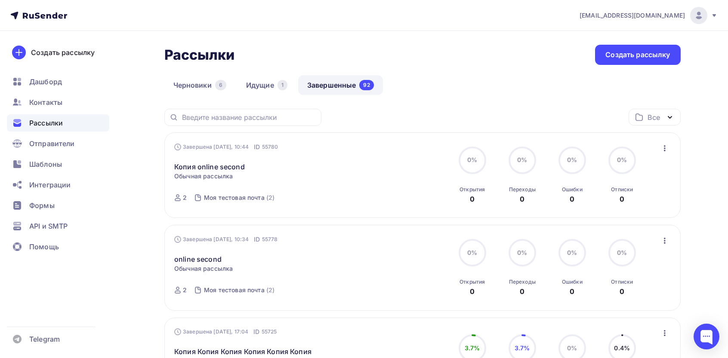
click at [664, 149] on icon "button" at bounding box center [665, 148] width 2 height 6
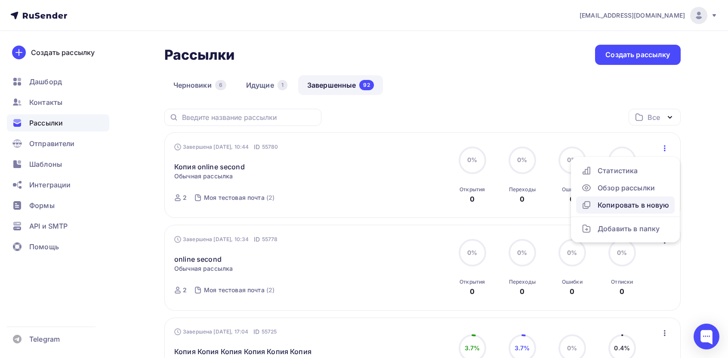
click at [620, 200] on div "Копировать в новую" at bounding box center [625, 205] width 88 height 10
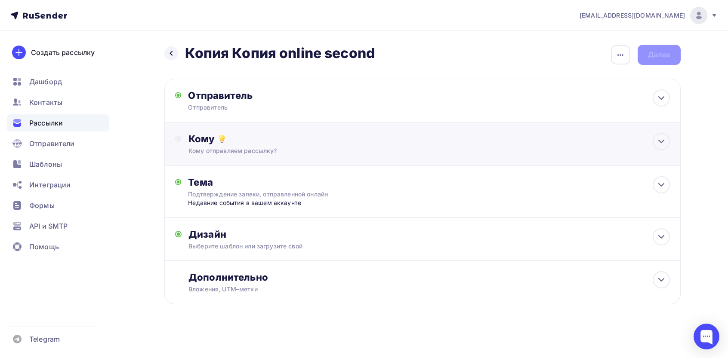
click at [486, 159] on div "Кому Кому отправляем рассылку? Списки получателей Выберите список Все списки id…" at bounding box center [422, 144] width 516 height 43
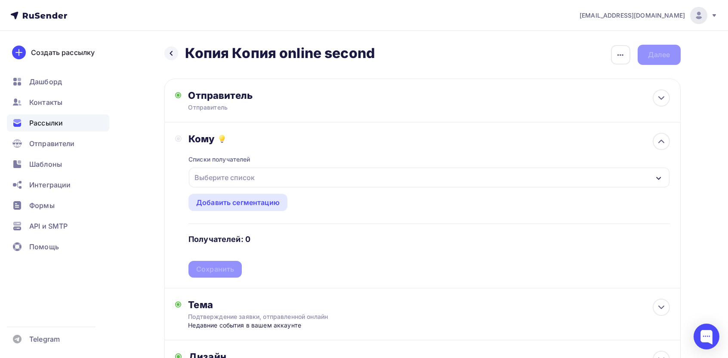
click at [274, 176] on div "Выберите список" at bounding box center [429, 178] width 480 height 20
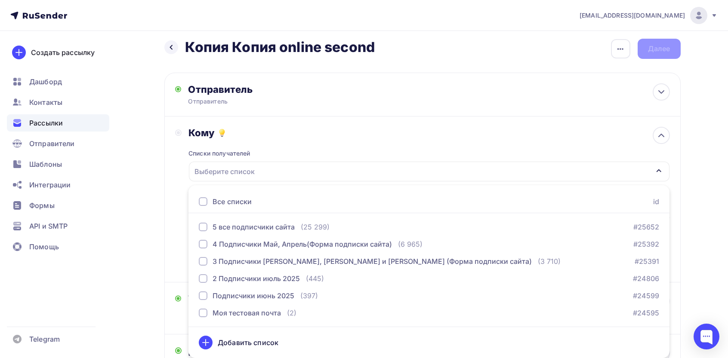
click at [243, 205] on div "Все списки" at bounding box center [232, 202] width 39 height 10
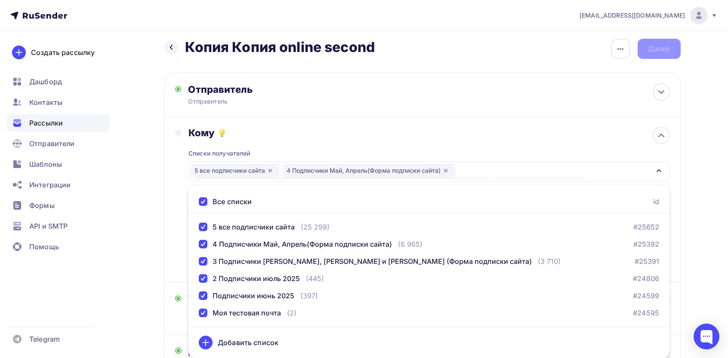
click at [169, 212] on div "Кому Списки получателей 5 все подписчики сайта 4 Подписчики Май, Апрель(Форма п…" at bounding box center [422, 200] width 516 height 166
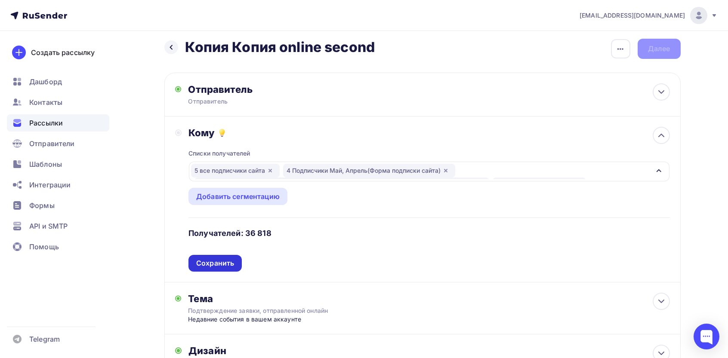
click at [231, 265] on div "Сохранить" at bounding box center [215, 264] width 38 height 10
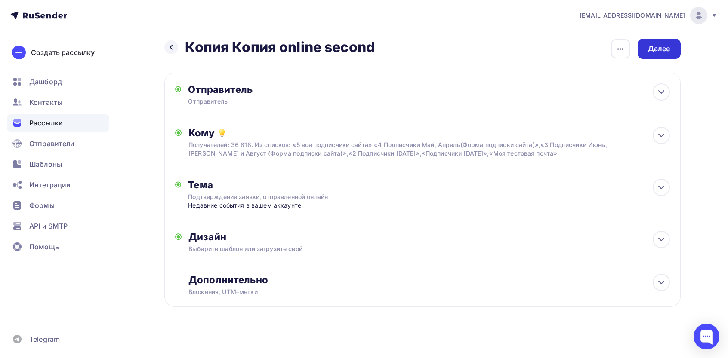
click at [661, 51] on div "Далее" at bounding box center [659, 49] width 22 height 10
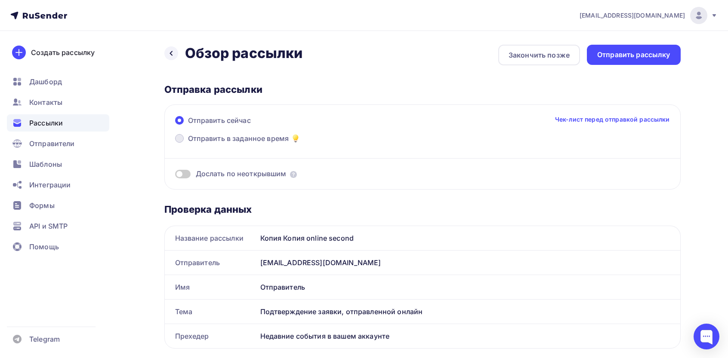
click at [247, 139] on span "Отправить в заданное время" at bounding box center [238, 138] width 101 height 10
click at [188, 144] on input "Отправить в заданное время" at bounding box center [188, 144] width 0 height 0
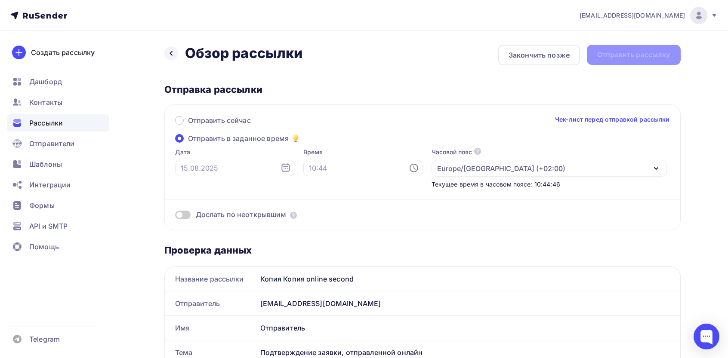
click at [442, 167] on div "Europe/Warsaw (+02:00)" at bounding box center [501, 168] width 128 height 10
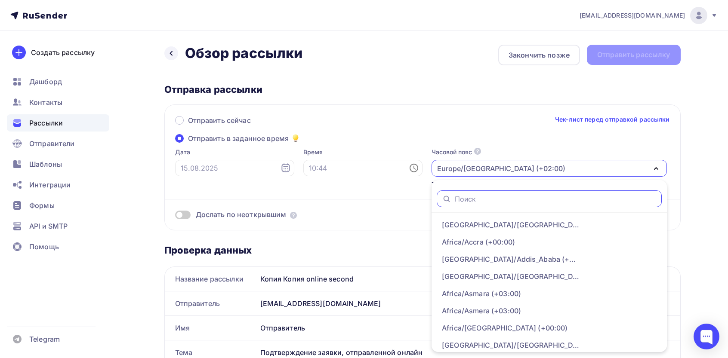
click at [455, 195] on input "text" at bounding box center [556, 198] width 202 height 9
type input "mosc"
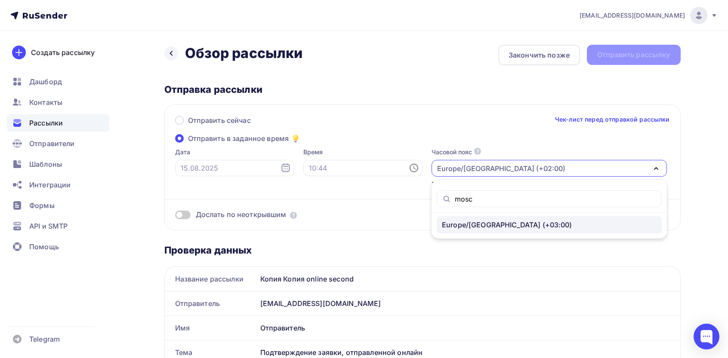
click at [442, 226] on div "Europe/Moscow (+03:00)" at bounding box center [507, 225] width 130 height 10
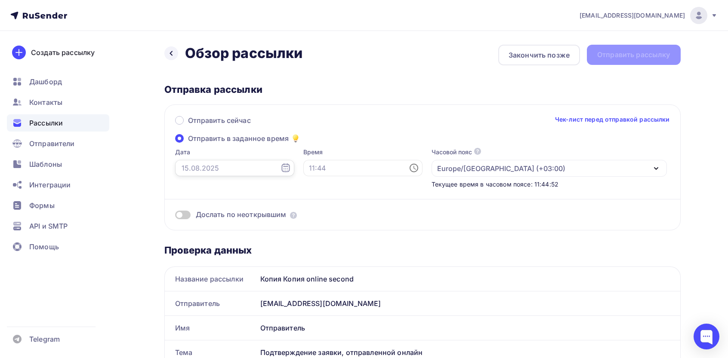
click at [245, 162] on input "text" at bounding box center [234, 168] width 119 height 16
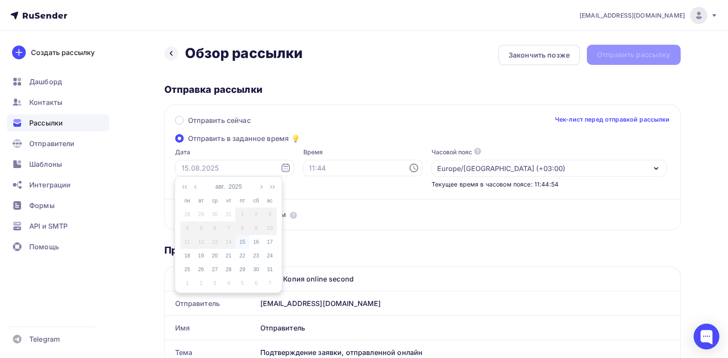
click at [241, 240] on div "15" at bounding box center [242, 242] width 14 height 8
type input "15.08.2025"
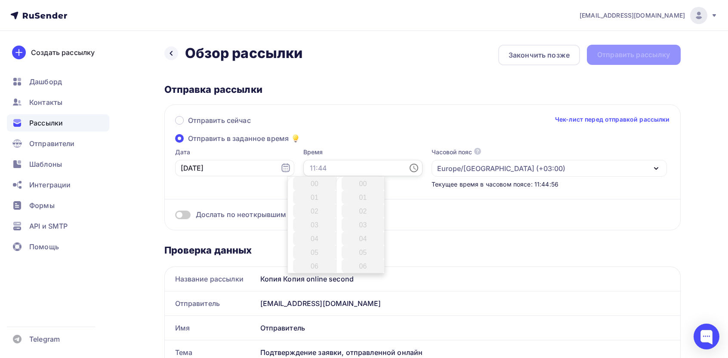
click at [344, 173] on input "text" at bounding box center [362, 168] width 119 height 16
click at [314, 245] on li "13" at bounding box center [315, 248] width 44 height 14
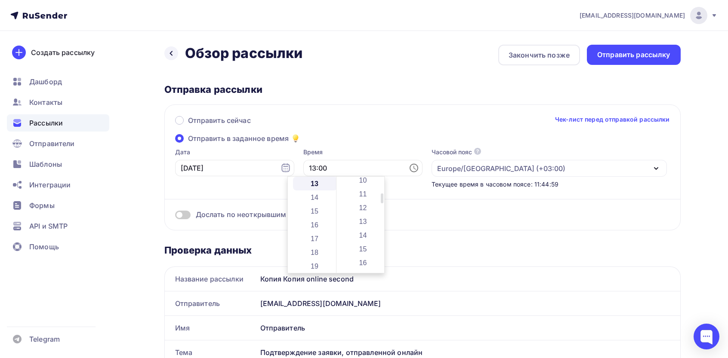
scroll to position [187, 0]
click at [359, 249] on li "30" at bounding box center [364, 250] width 44 height 14
type input "13:30"
click at [367, 136] on div "Отправить сейчас Чек-лист перед отправкой рассылки Отправить в заданное время Д…" at bounding box center [422, 168] width 516 height 126
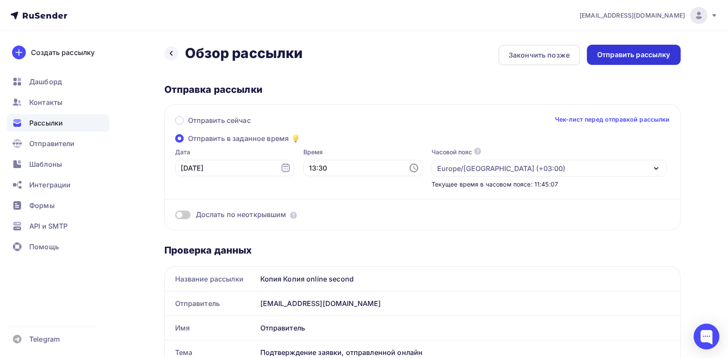
click at [619, 54] on div "Отправить рассылку" at bounding box center [633, 55] width 73 height 10
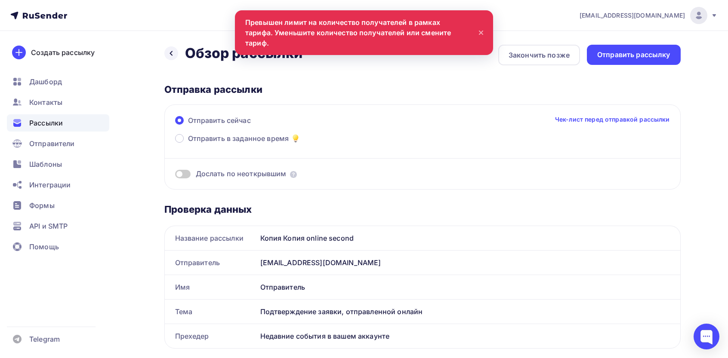
scroll to position [0, 0]
click at [648, 55] on div "Отправить рассылку" at bounding box center [633, 55] width 73 height 10
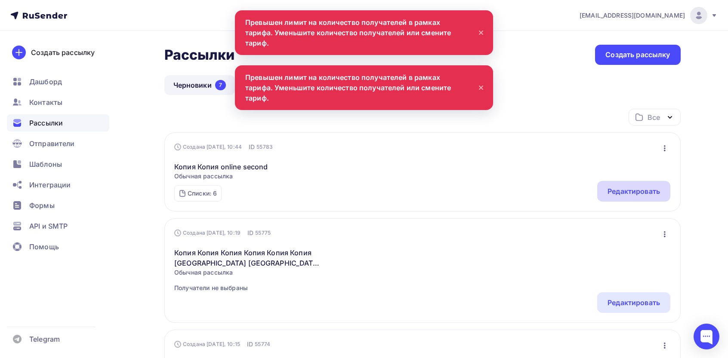
click at [618, 190] on div "Редактировать" at bounding box center [633, 191] width 52 height 10
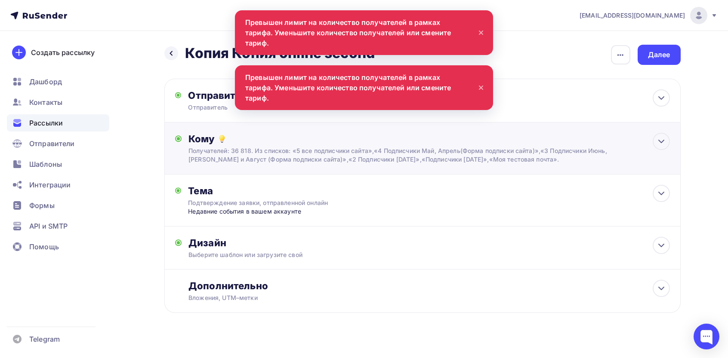
click at [439, 131] on div "Кому Получателей: 36 818. Из списков: «5 все подписчики сайта»,«4 Подписчики Ма…" at bounding box center [422, 149] width 516 height 52
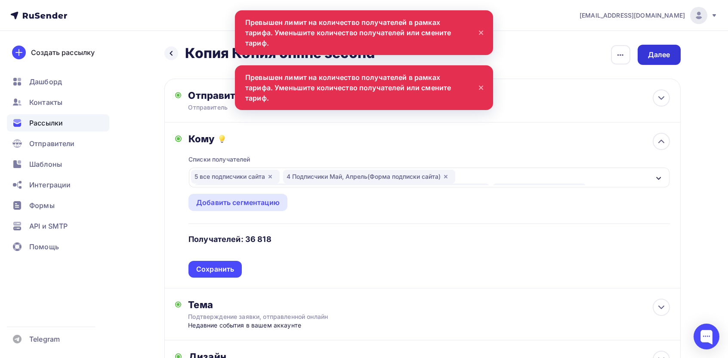
click at [649, 61] on div "Далее" at bounding box center [659, 55] width 43 height 20
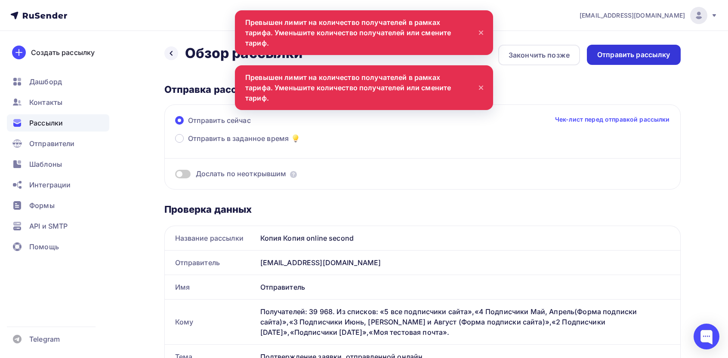
click at [603, 54] on div "Отправить рассылку" at bounding box center [633, 55] width 73 height 10
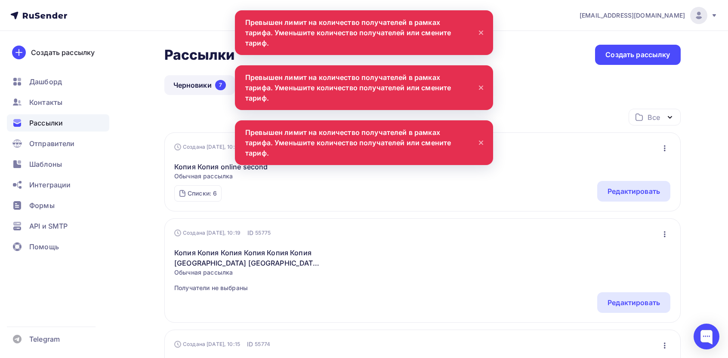
click at [661, 149] on icon "button" at bounding box center [664, 148] width 10 height 10
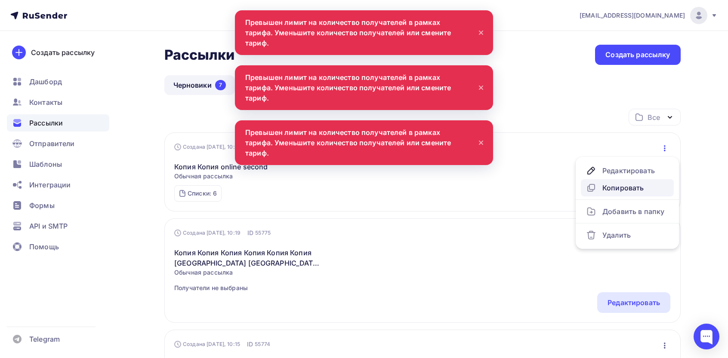
click at [620, 184] on div "Копировать" at bounding box center [627, 188] width 83 height 10
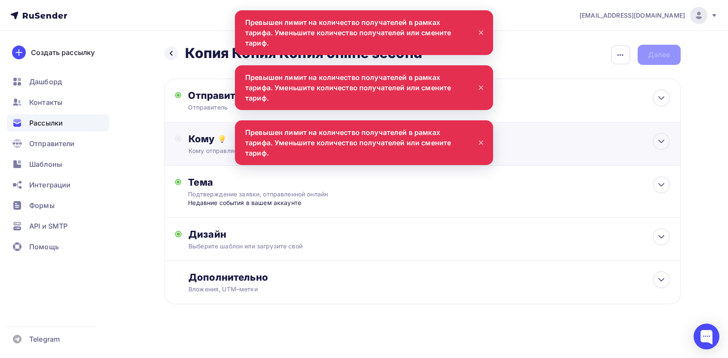
click at [236, 142] on div "Кому" at bounding box center [428, 139] width 481 height 12
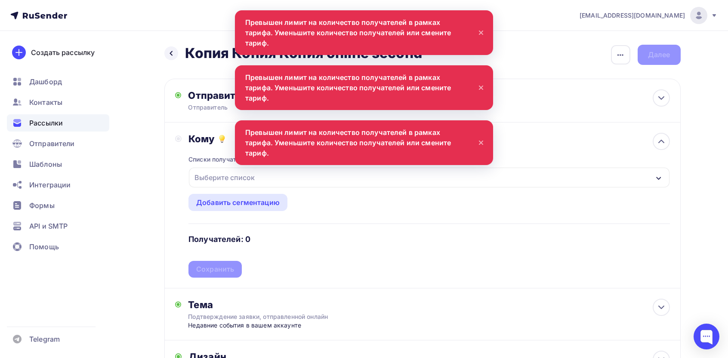
click at [230, 180] on div "Выберите список" at bounding box center [224, 177] width 67 height 15
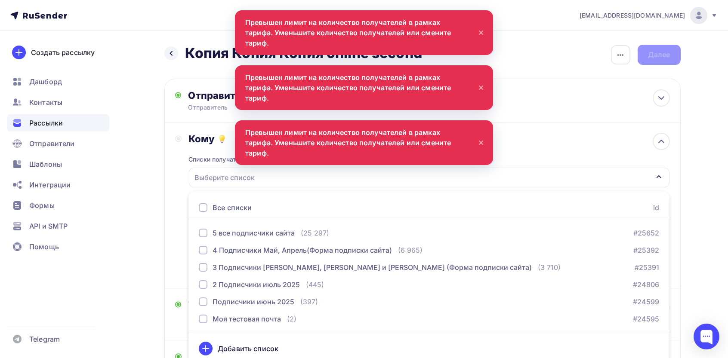
scroll to position [6, 0]
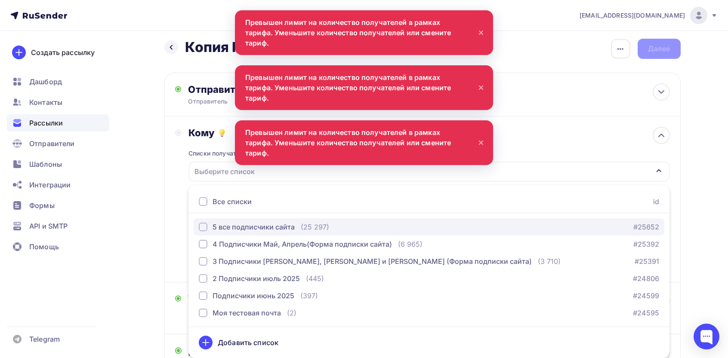
click at [273, 220] on button "5 все подписчики сайта (25 297) #25652" at bounding box center [429, 227] width 471 height 17
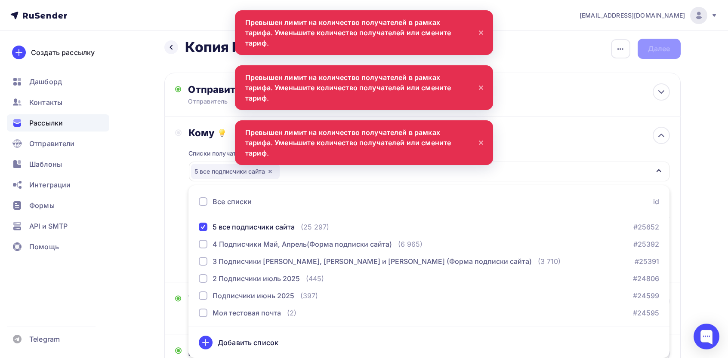
click at [553, 128] on div "Кому" at bounding box center [428, 133] width 481 height 12
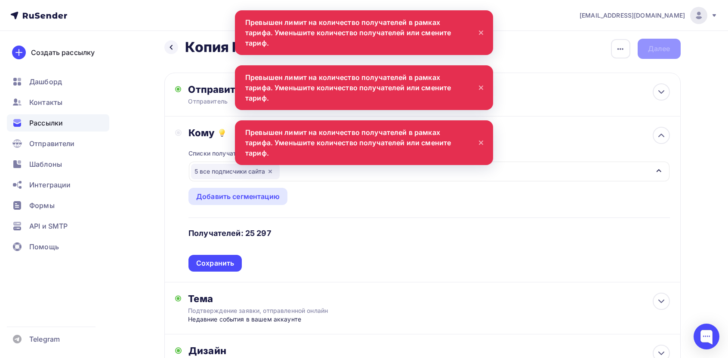
click at [220, 273] on div "Кому Списки получателей 5 все подписчики сайта Все списки id 5 все подписчики с…" at bounding box center [422, 200] width 516 height 166
click at [226, 266] on div "Сохранить" at bounding box center [215, 264] width 38 height 10
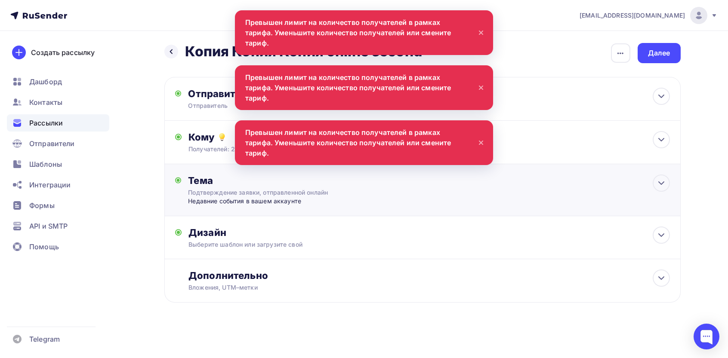
scroll to position [2, 0]
click at [656, 57] on div "Далее" at bounding box center [659, 53] width 22 height 10
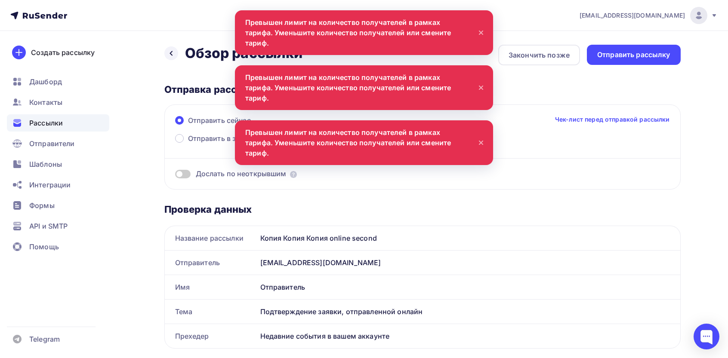
click at [194, 133] on span "Отправить в заданное время" at bounding box center [238, 138] width 101 height 10
click at [188, 144] on input "Отправить в заданное время" at bounding box center [188, 144] width 0 height 0
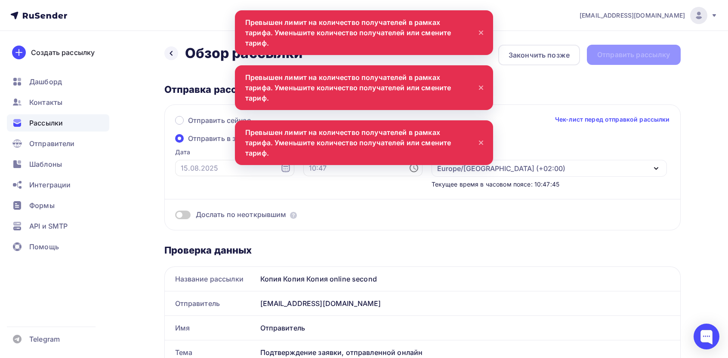
click at [194, 133] on span "Отправить в заданное время" at bounding box center [238, 138] width 101 height 10
click at [188, 144] on input "Отправить в заданное время" at bounding box center [188, 144] width 0 height 0
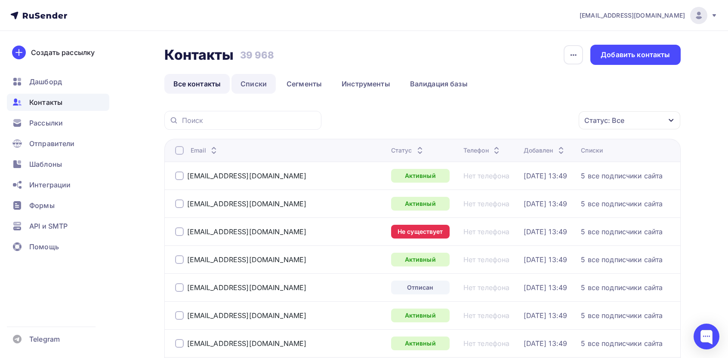
click at [254, 83] on link "Списки" at bounding box center [253, 84] width 44 height 20
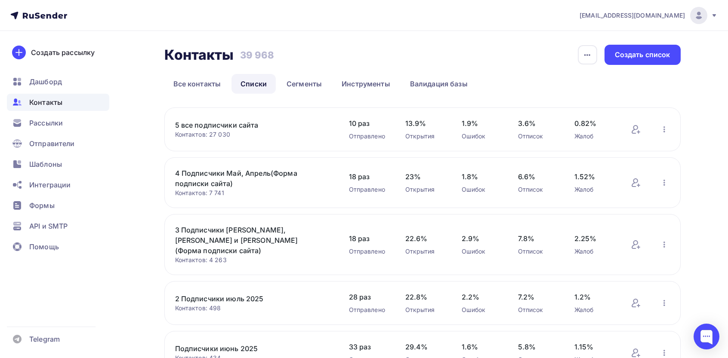
scroll to position [124, 0]
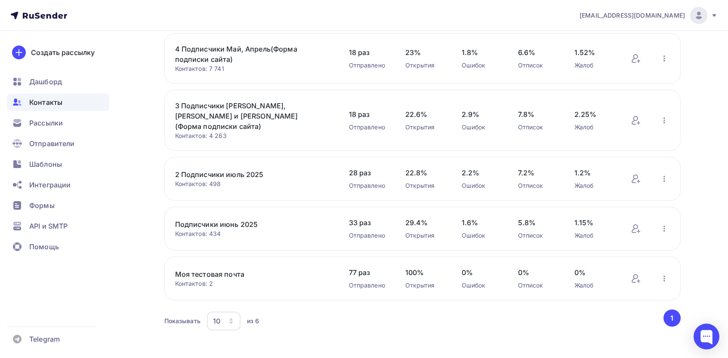
click at [225, 269] on link "Моя тестовая почта" at bounding box center [248, 274] width 146 height 10
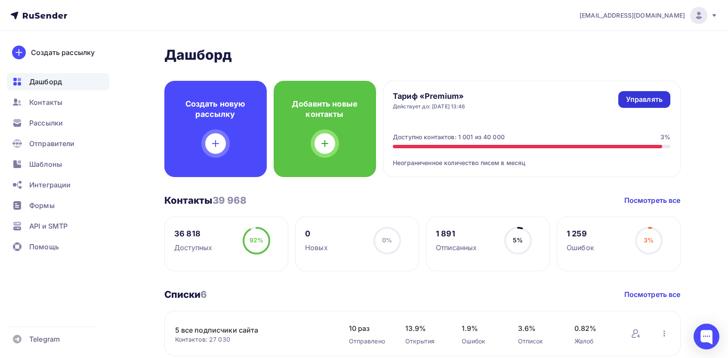
click at [641, 95] on div "Управлять" at bounding box center [644, 100] width 37 height 10
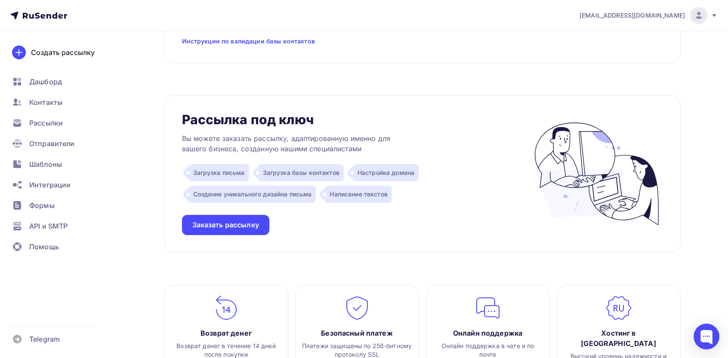
scroll to position [967, 0]
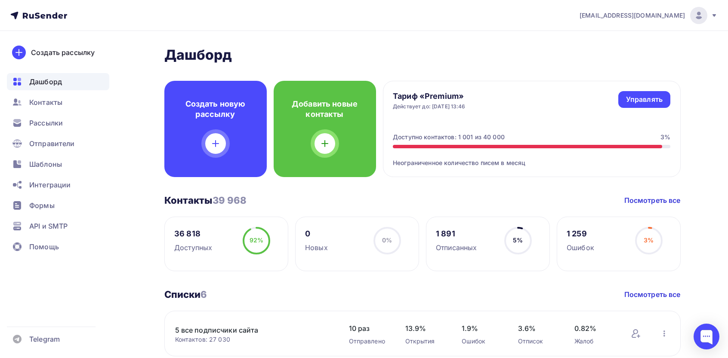
click at [647, 209] on div "Контакты 39 968 Контакты 39 968 Посмотреть все 36 818 Доступных 92% 92% 0 Новых…" at bounding box center [422, 232] width 516 height 77
click at [625, 108] on div "Тариф «Premium» Действует до: [DATE] 13:46 Управлять Управлять" at bounding box center [531, 100] width 277 height 19
click at [684, 15] on span "[EMAIL_ADDRESS][DOMAIN_NAME]" at bounding box center [631, 15] width 105 height 9
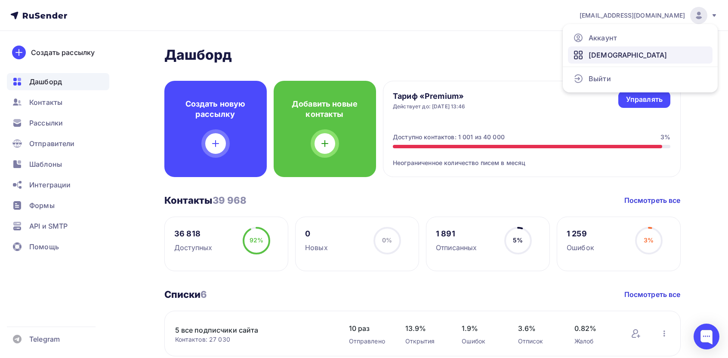
click at [607, 59] on span "[DEMOGRAPHIC_DATA]" at bounding box center [628, 55] width 79 height 10
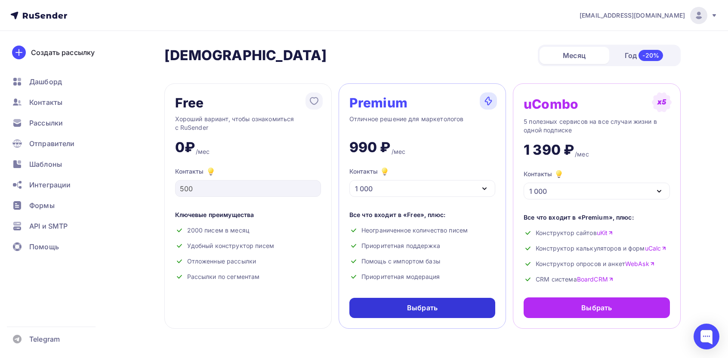
click at [412, 305] on div "Выбрать" at bounding box center [422, 308] width 31 height 10
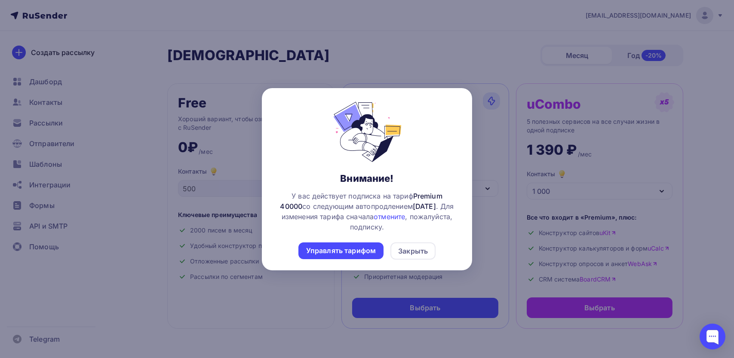
click at [362, 240] on div "Внимание! У вас действует подписка на тариф Premium 40000 со следующим автопрод…" at bounding box center [367, 181] width 183 height 158
click at [397, 216] on link "отмените" at bounding box center [389, 217] width 31 height 9
click at [359, 251] on div "Управлять тарифом" at bounding box center [341, 251] width 70 height 10
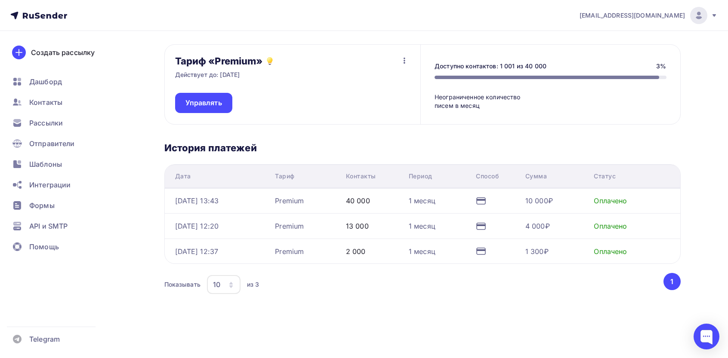
scroll to position [70, 0]
